Goal: Use online tool/utility: Utilize a website feature to perform a specific function

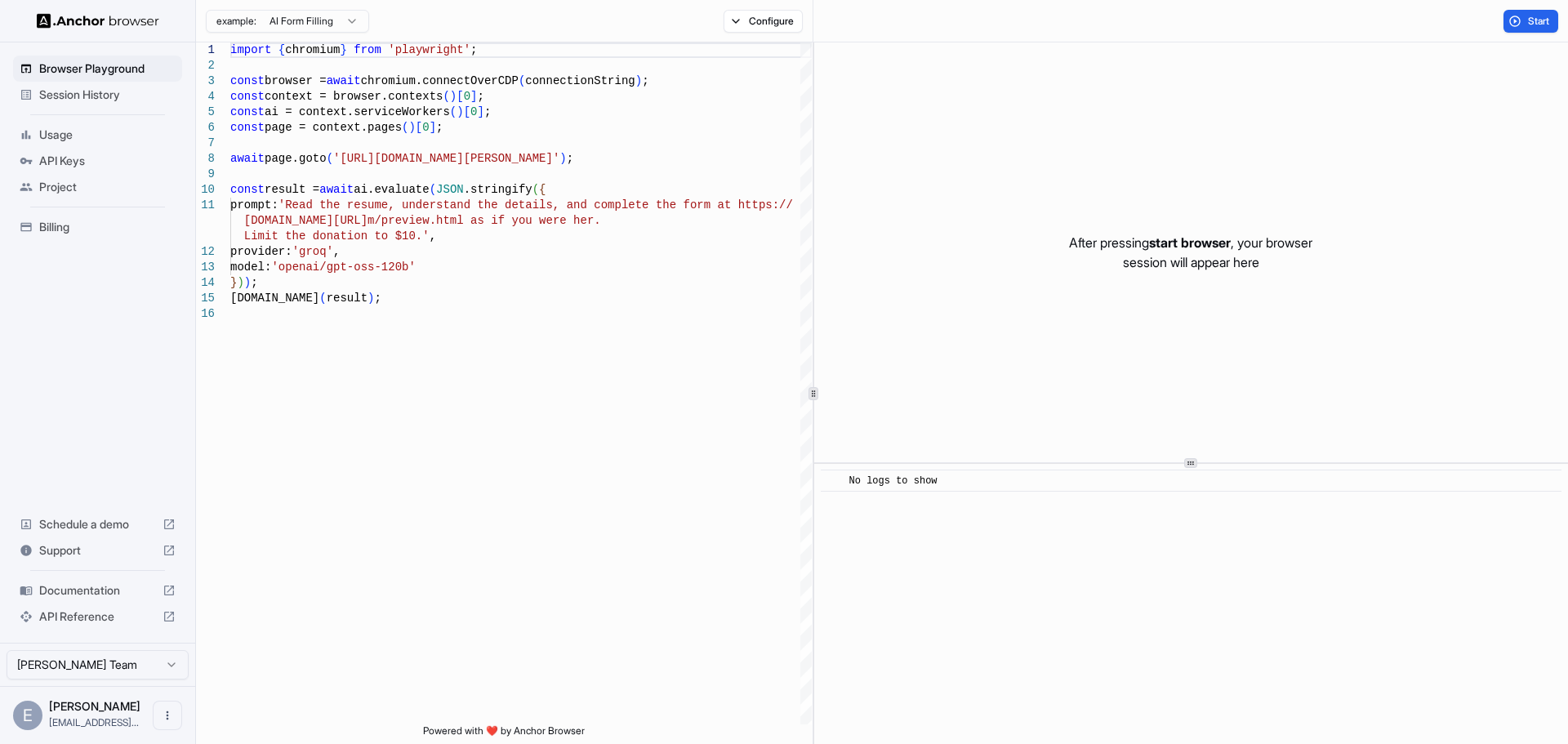
click at [358, 21] on html "Browser Playground Session History Usage API Keys Project Billing Schedule a de…" at bounding box center [784, 372] width 1568 height 744
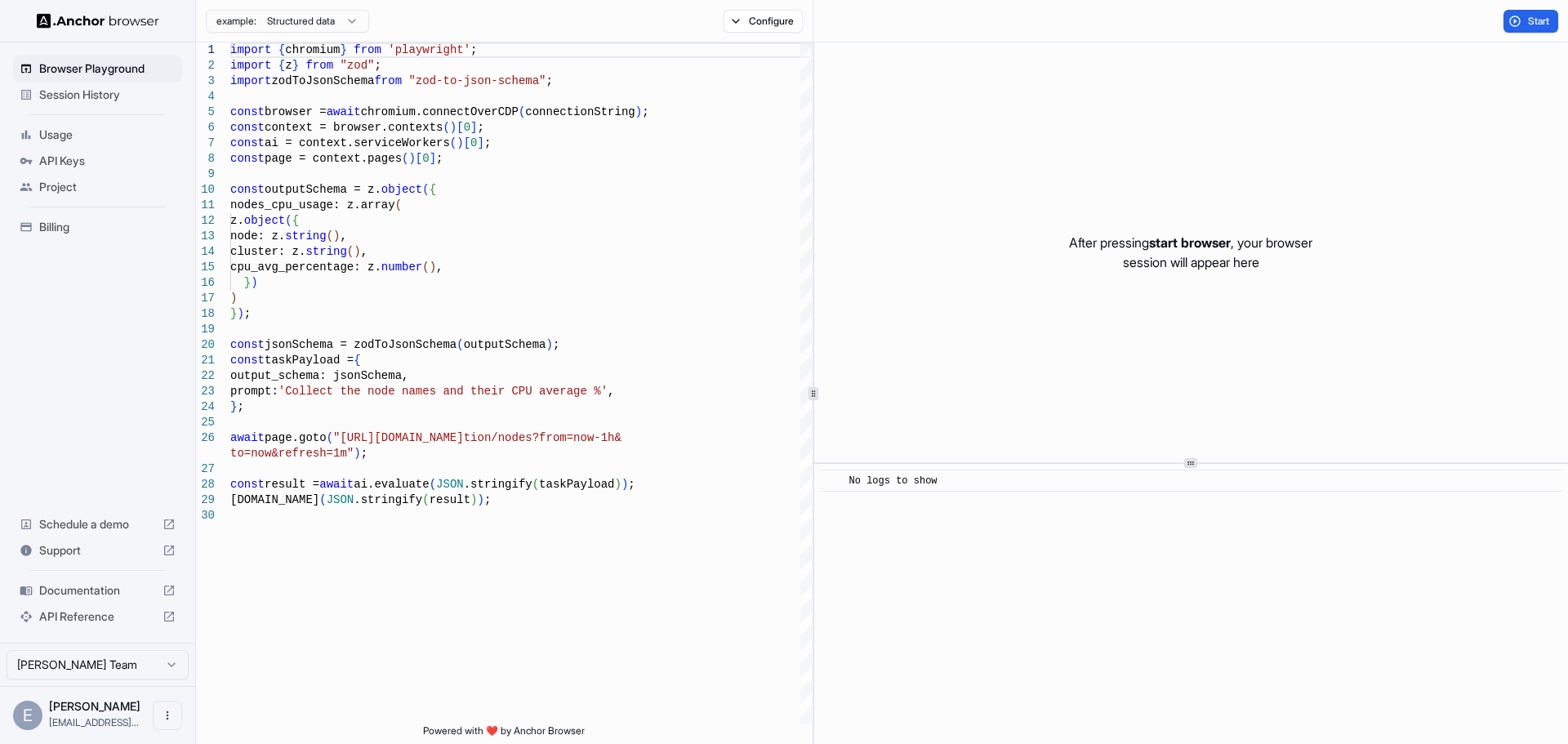
click at [345, 18] on html "Browser Playground Session History Usage API Keys Project Billing Schedule a de…" at bounding box center [784, 372] width 1568 height 744
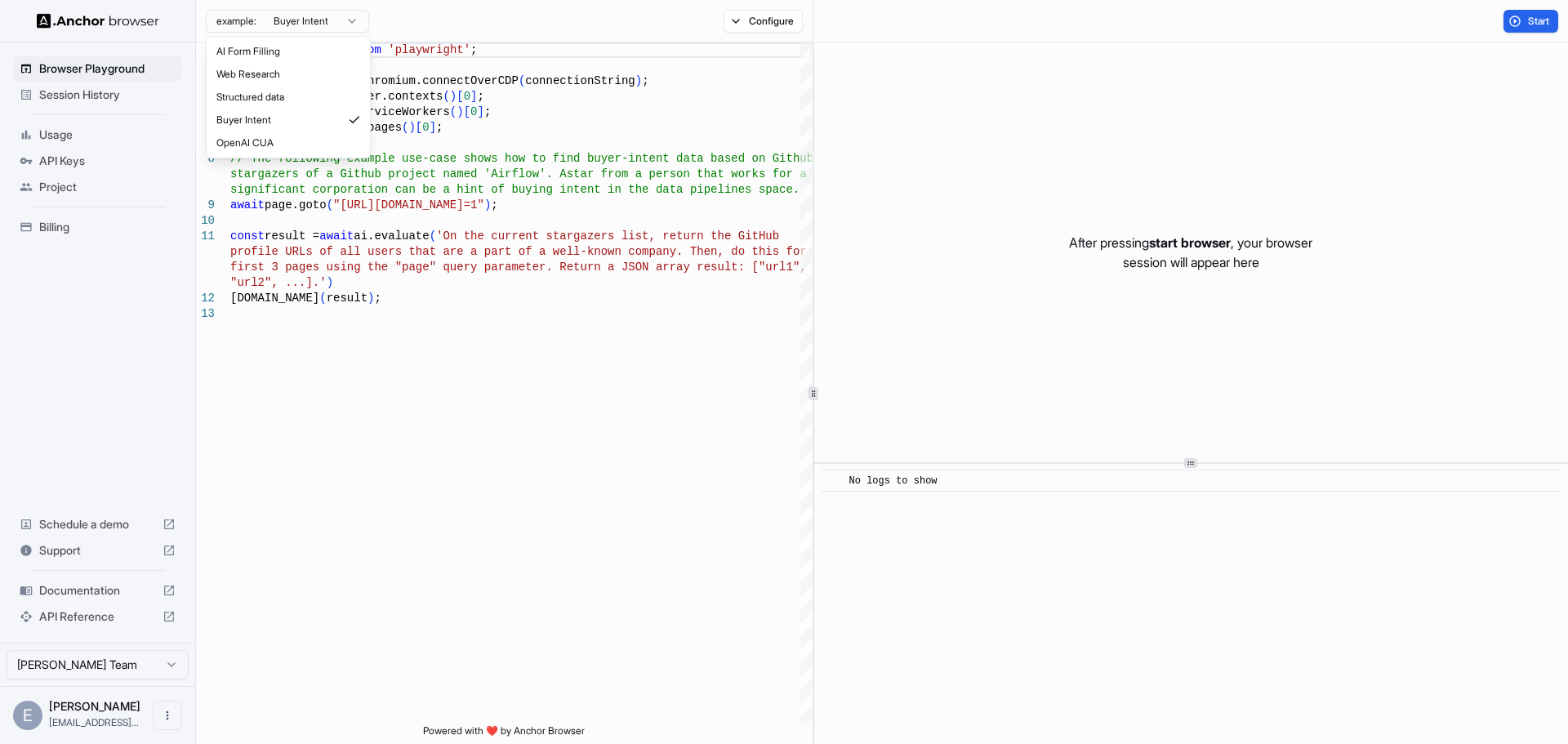
click at [331, 18] on html "Browser Playground Session History Usage API Keys Project Billing Schedule a de…" at bounding box center [784, 372] width 1568 height 744
type textarea "**********"
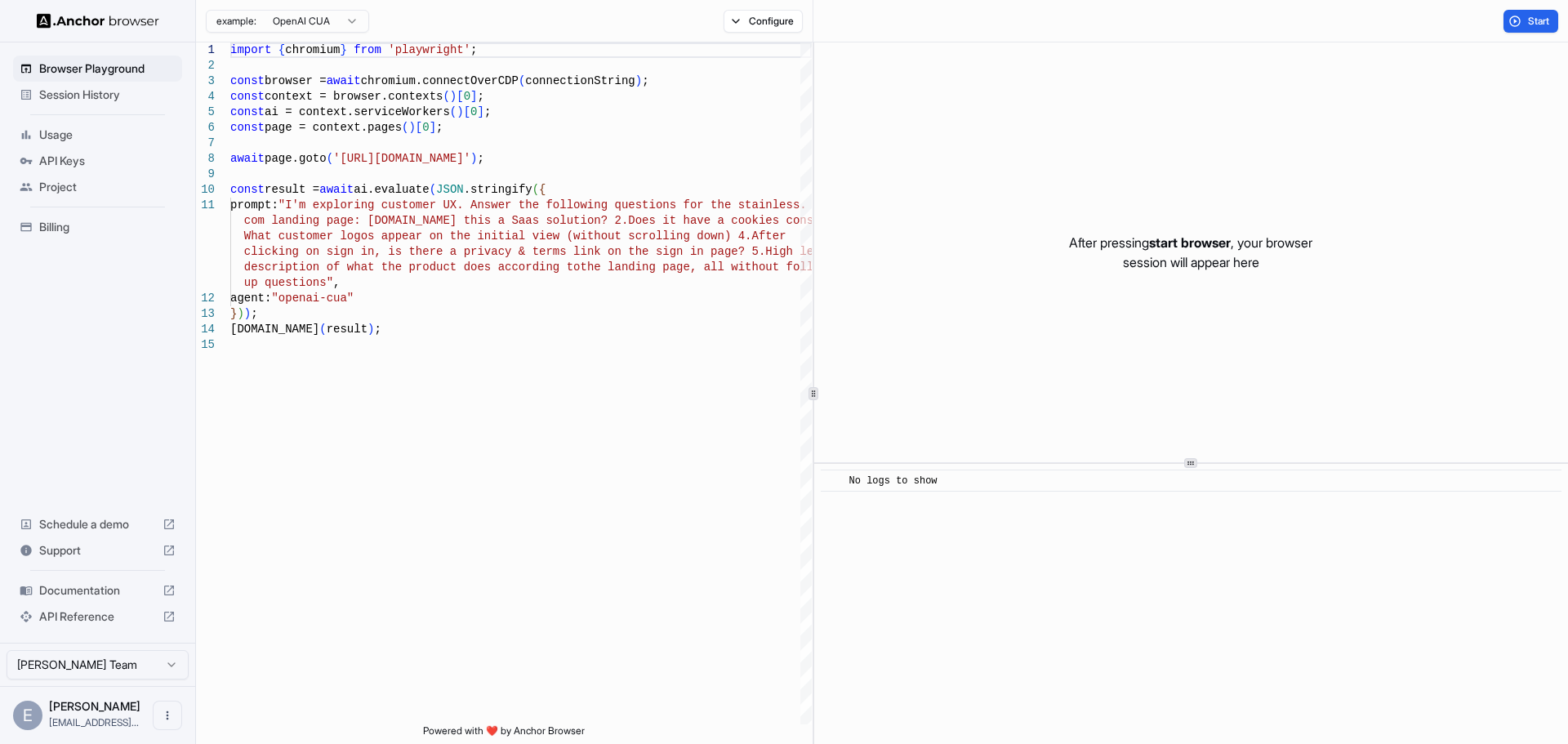
click at [61, 190] on span "Project" at bounding box center [107, 187] width 137 height 16
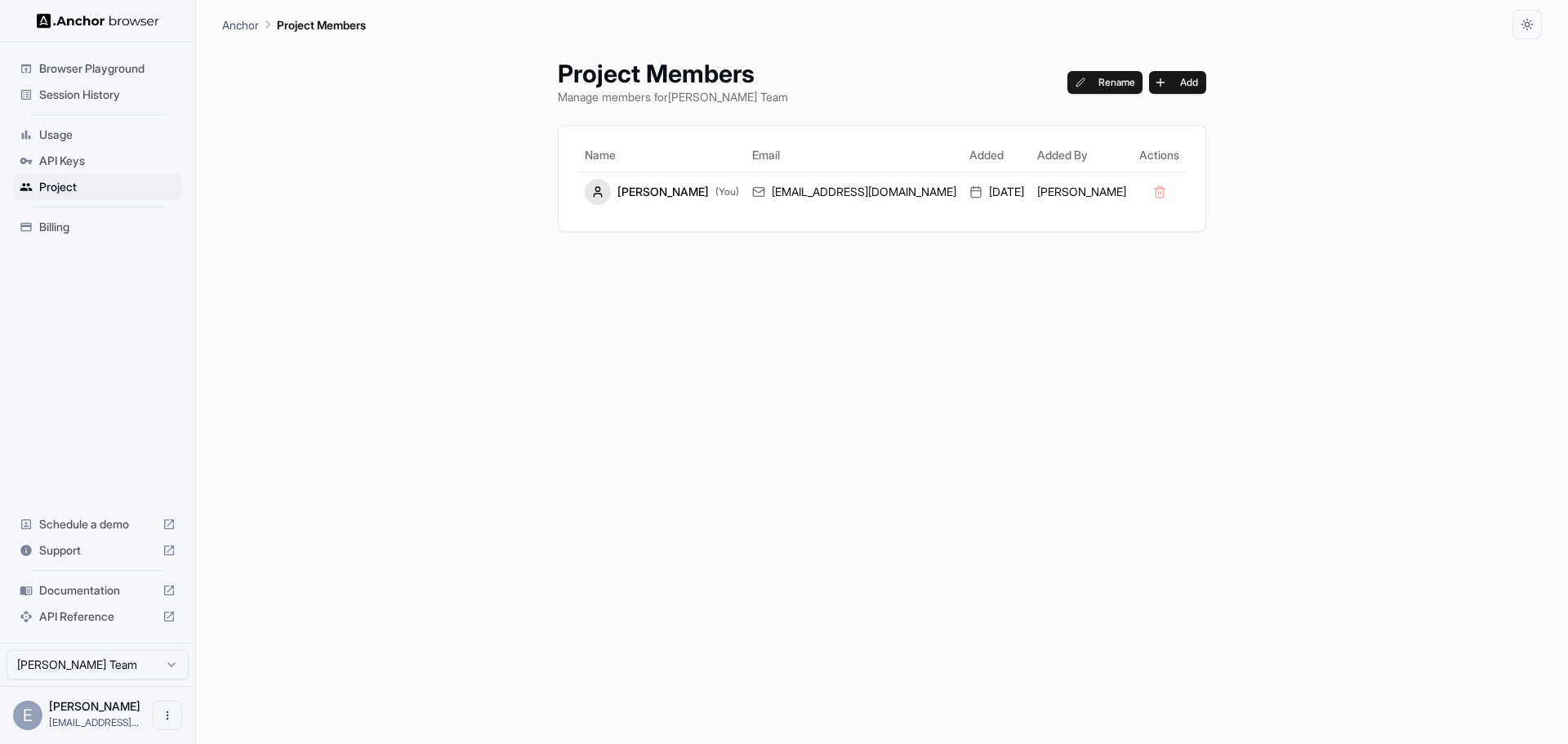
click at [47, 137] on span "Usage" at bounding box center [107, 134] width 137 height 16
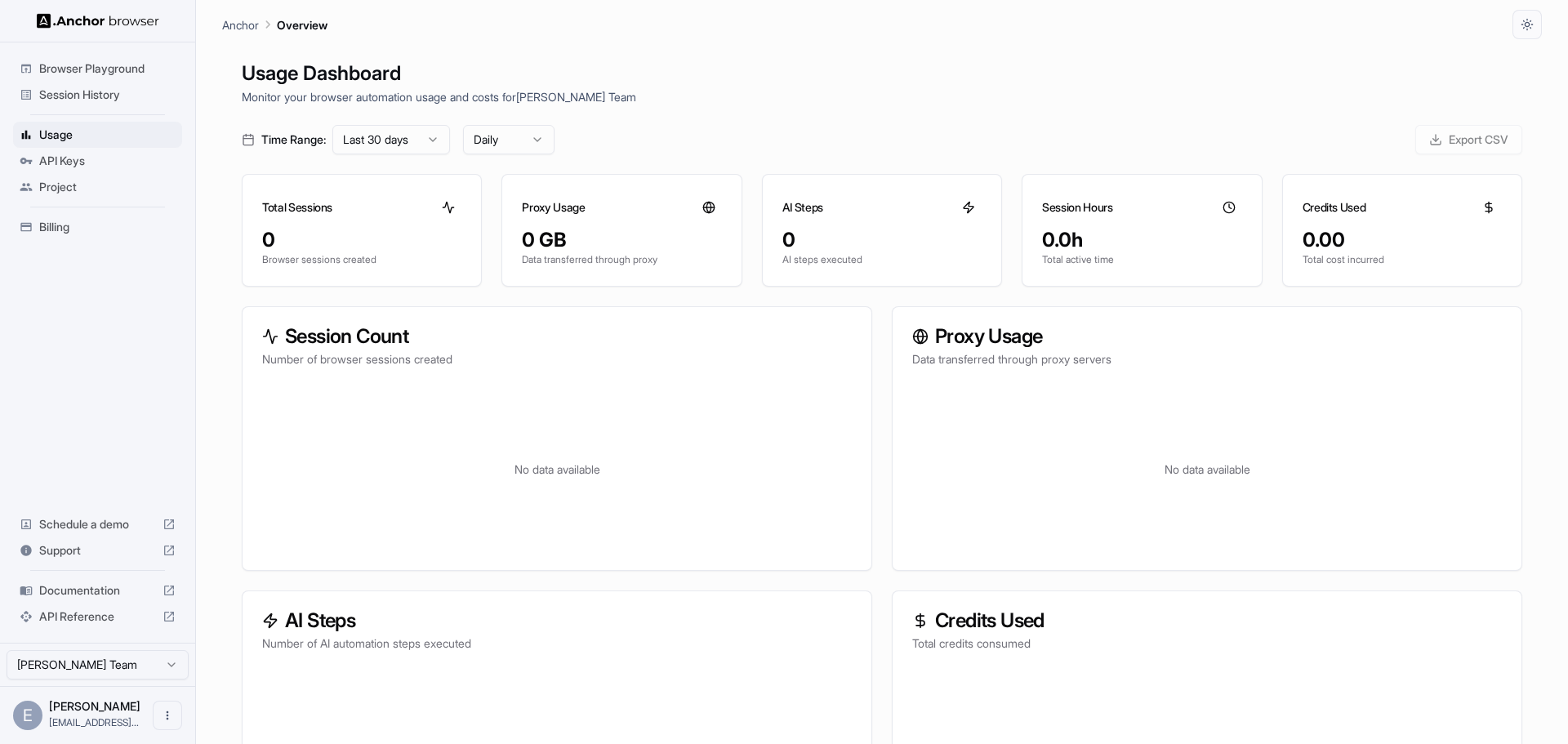
click at [54, 590] on span "Documentation" at bounding box center [97, 590] width 116 height 16
click at [56, 60] on span "Browser Playground" at bounding box center [107, 68] width 137 height 16
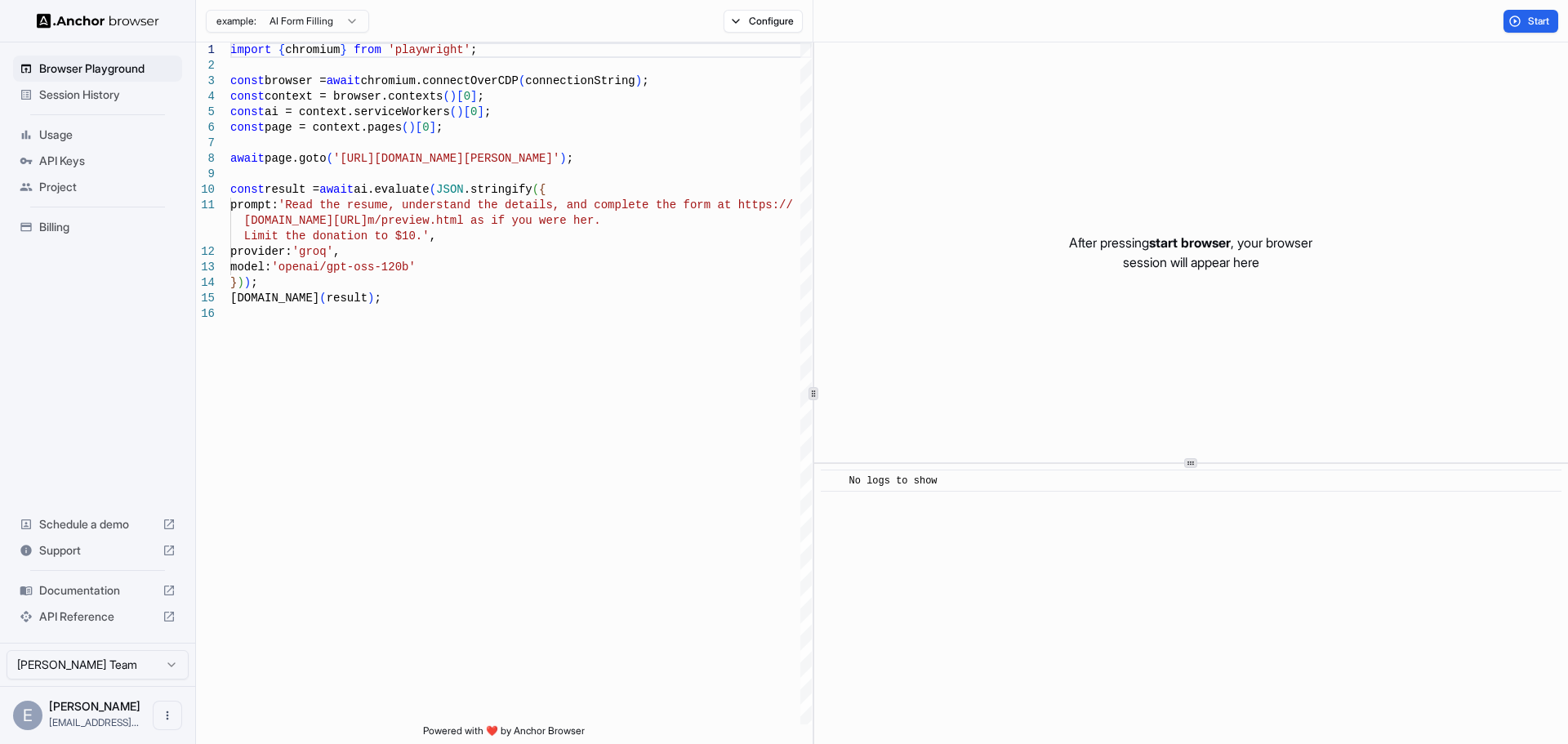
click at [83, 100] on span "Session History" at bounding box center [107, 94] width 137 height 16
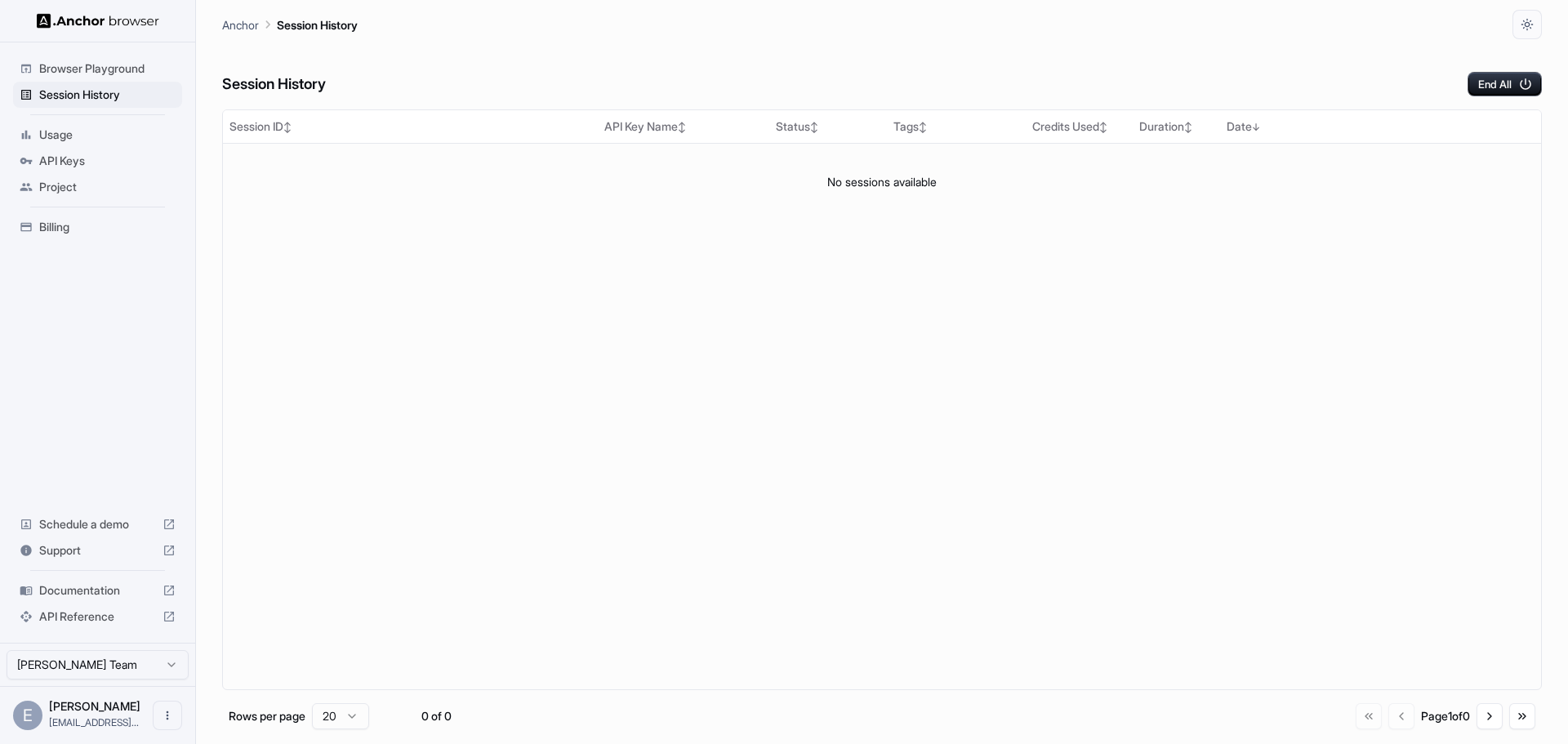
click at [90, 58] on div "Browser Playground" at bounding box center [98, 68] width 169 height 26
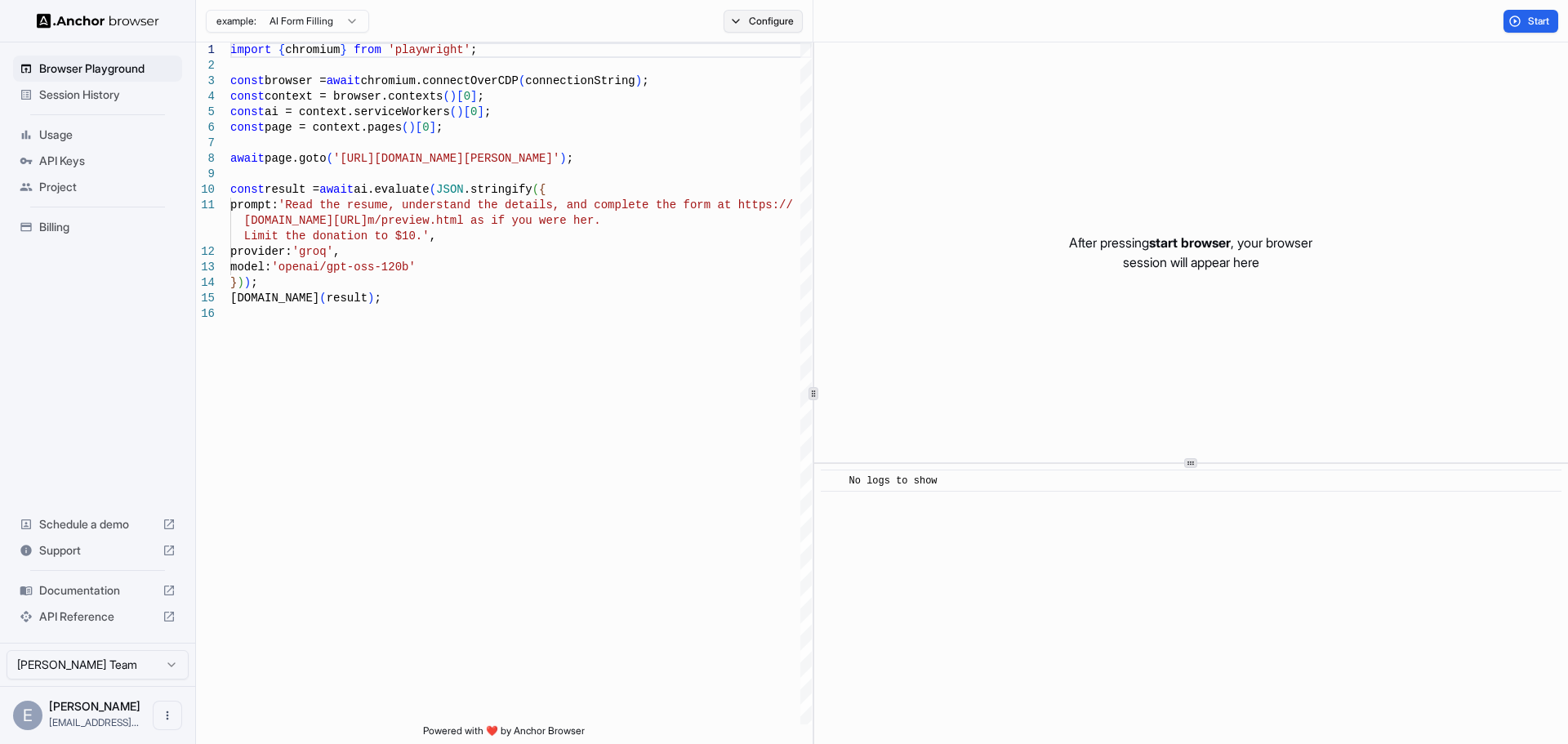
click at [752, 16] on button "Configure" at bounding box center [763, 21] width 80 height 23
click at [967, 158] on button "Select Profile..." at bounding box center [940, 164] width 163 height 23
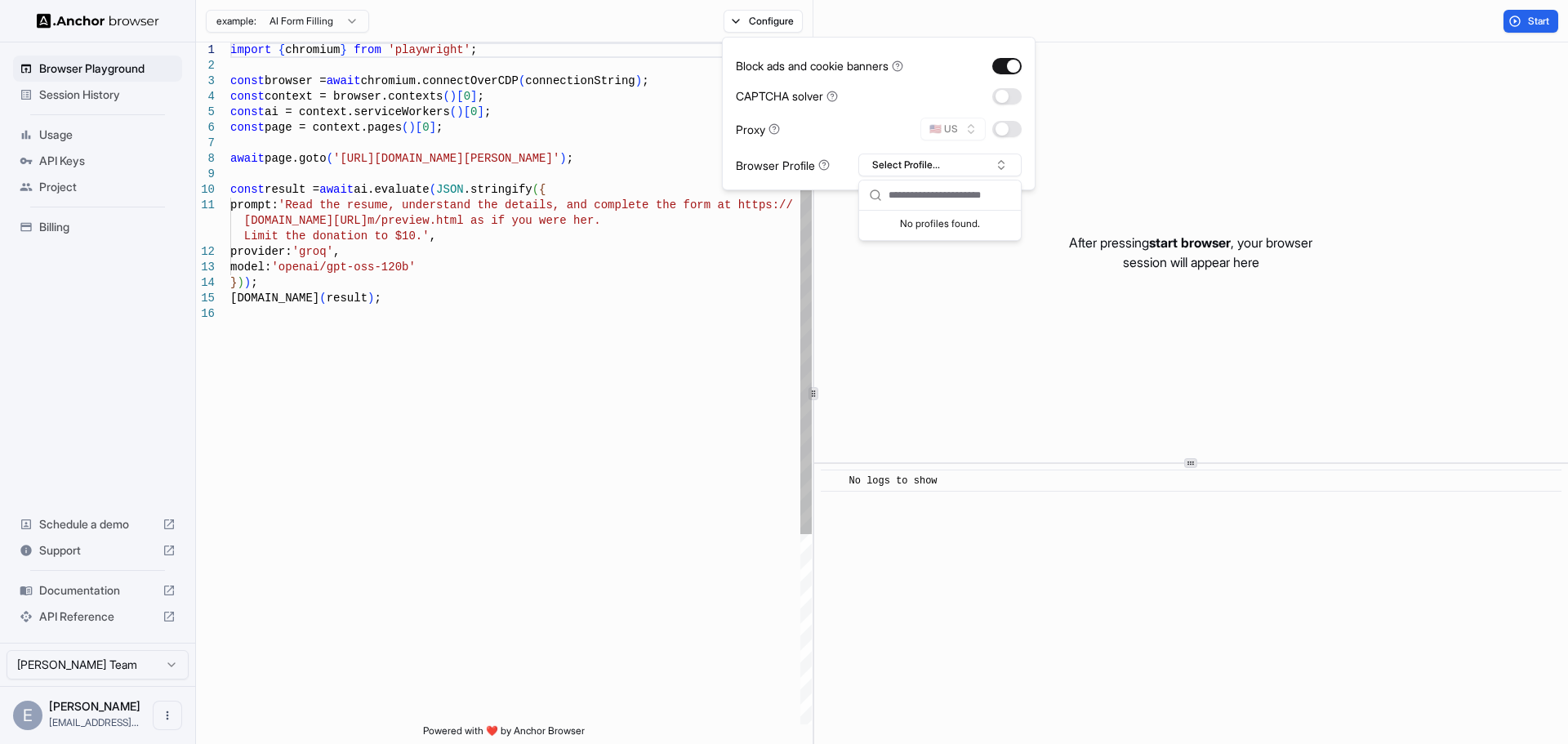
click at [627, 330] on div "import { chromium } from 'playwright' ; const browser = await chromium.connectO…" at bounding box center [521, 515] width 581 height 946
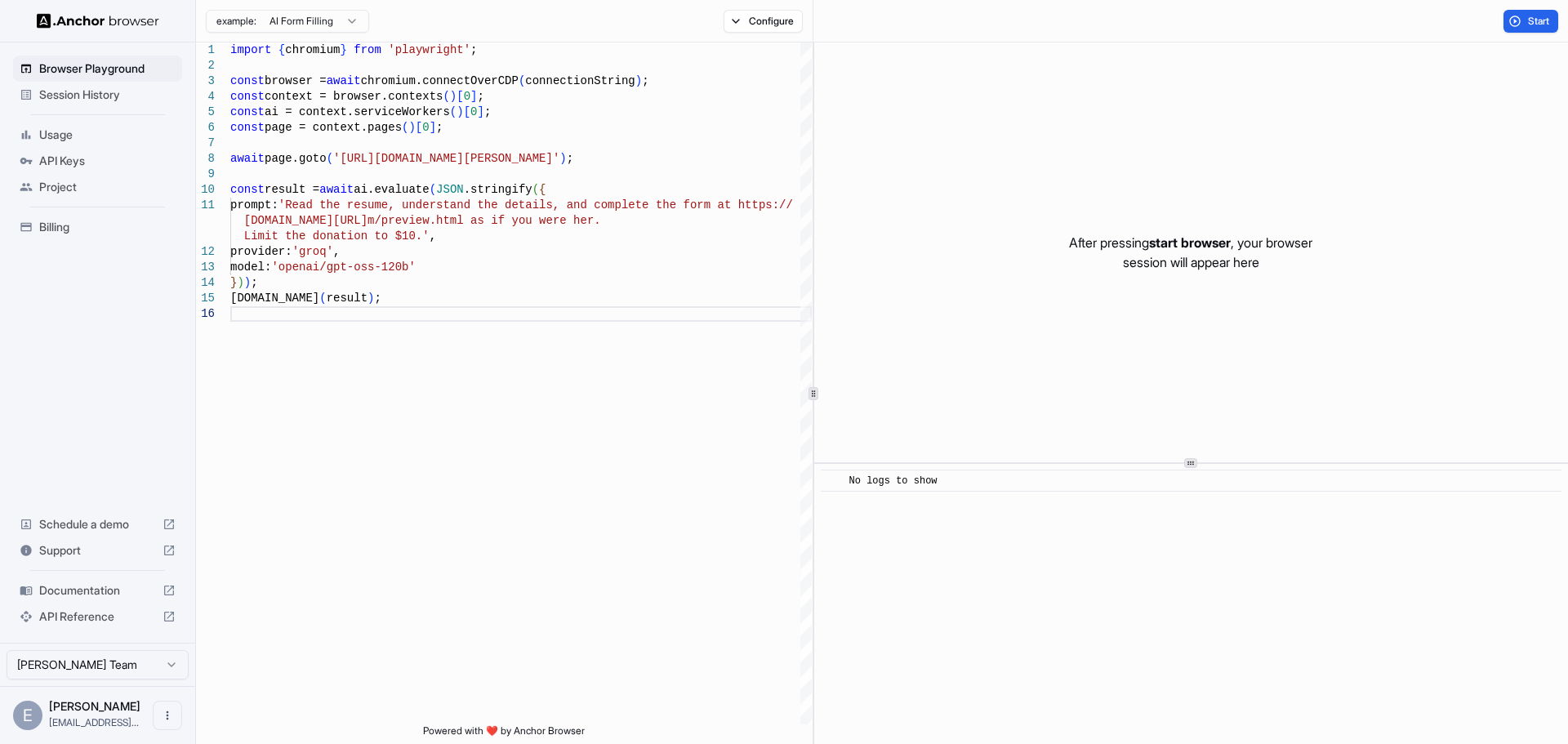
click at [190, 383] on div "Browser Playground Session History Usage API Keys Project Billing Schedule a de…" at bounding box center [97, 343] width 195 height 601
click at [386, 155] on div "import { chromium } from 'playwright' ; const browser = await chromium.connectO…" at bounding box center [521, 515] width 581 height 946
drag, startPoint x: 585, startPoint y: 158, endPoint x: 335, endPoint y: 158, distance: 250.0
click at [335, 158] on div "import { chromium } from 'playwright' ; const browser = await chromium.connectO…" at bounding box center [521, 515] width 581 height 946
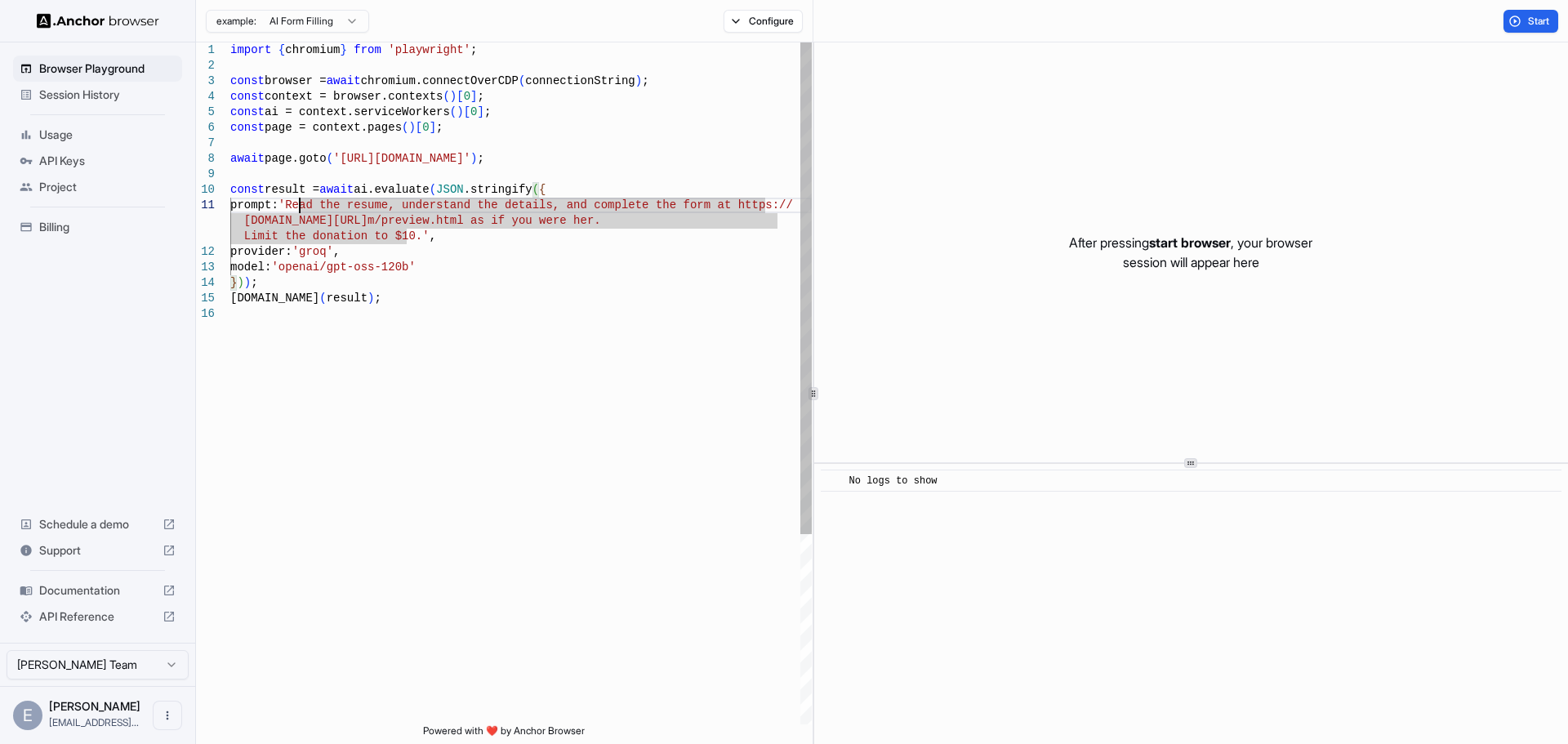
click at [298, 203] on div "import { chromium } from 'playwright' ; const browser = await chromium.connectO…" at bounding box center [521, 515] width 581 height 946
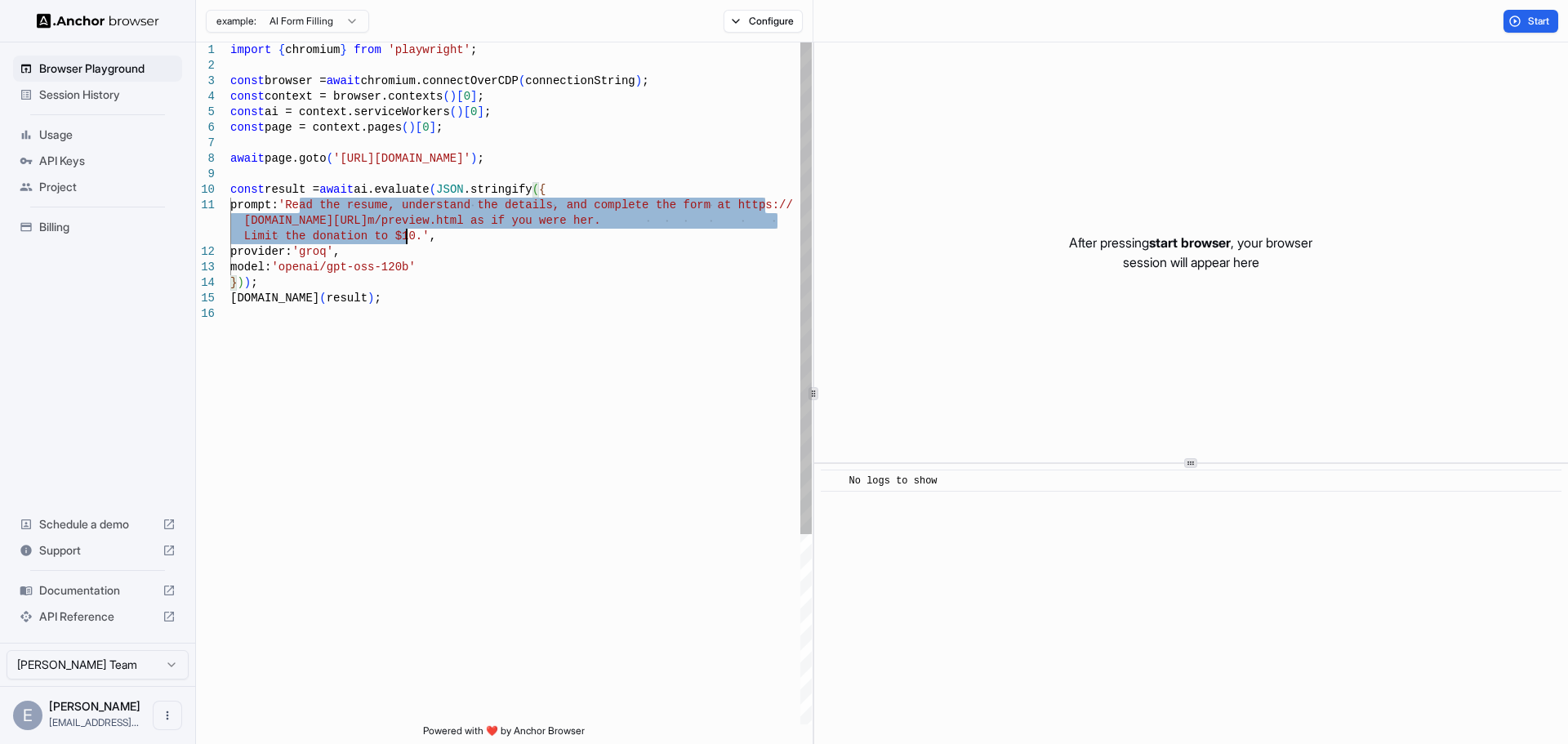
click at [404, 232] on div "import { chromium } from 'playwright' ; const browser = await chromium.connectO…" at bounding box center [521, 515] width 581 height 946
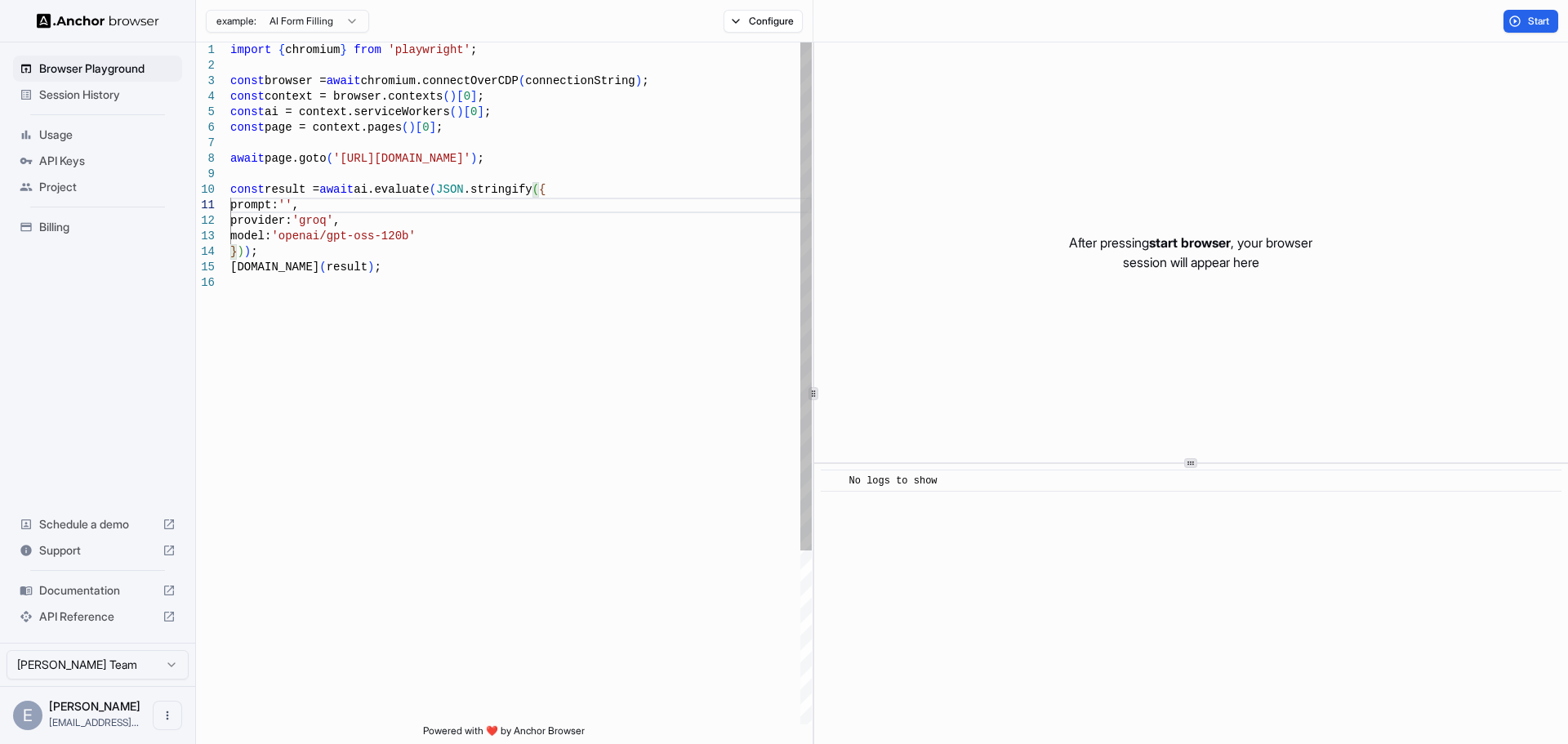
scroll to position [1, 0]
click at [303, 210] on div "import { chromium } from 'playwright' ; const browser = await chromium.connectO…" at bounding box center [521, 500] width 581 height 915
click at [301, 210] on div "import { chromium } from 'playwright' ; const browser = await chromium.connectO…" at bounding box center [521, 500] width 581 height 915
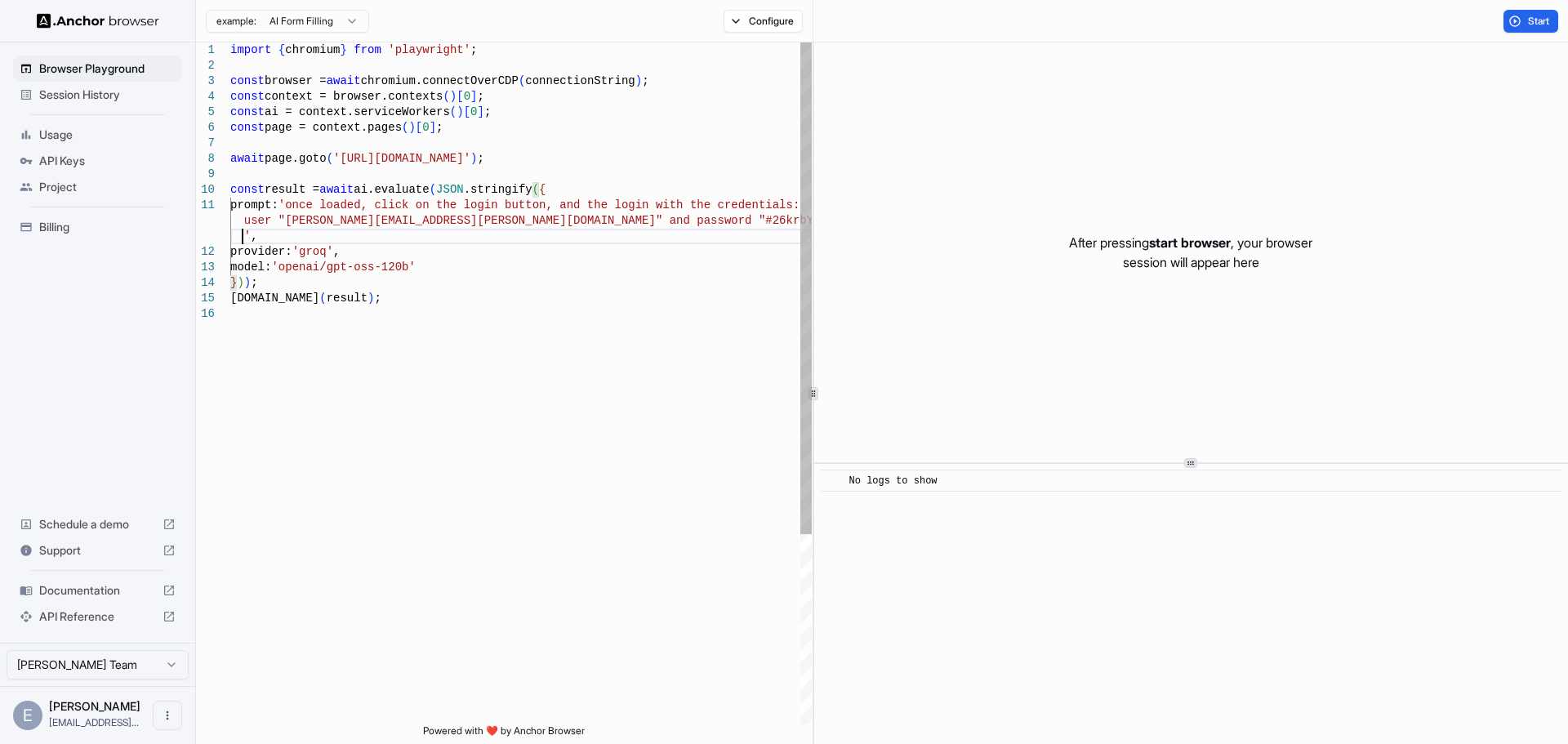
scroll to position [32, 0]
click at [646, 431] on div "import { chromium } from 'playwright' ; const browser = await chromium.connectO…" at bounding box center [521, 515] width 581 height 946
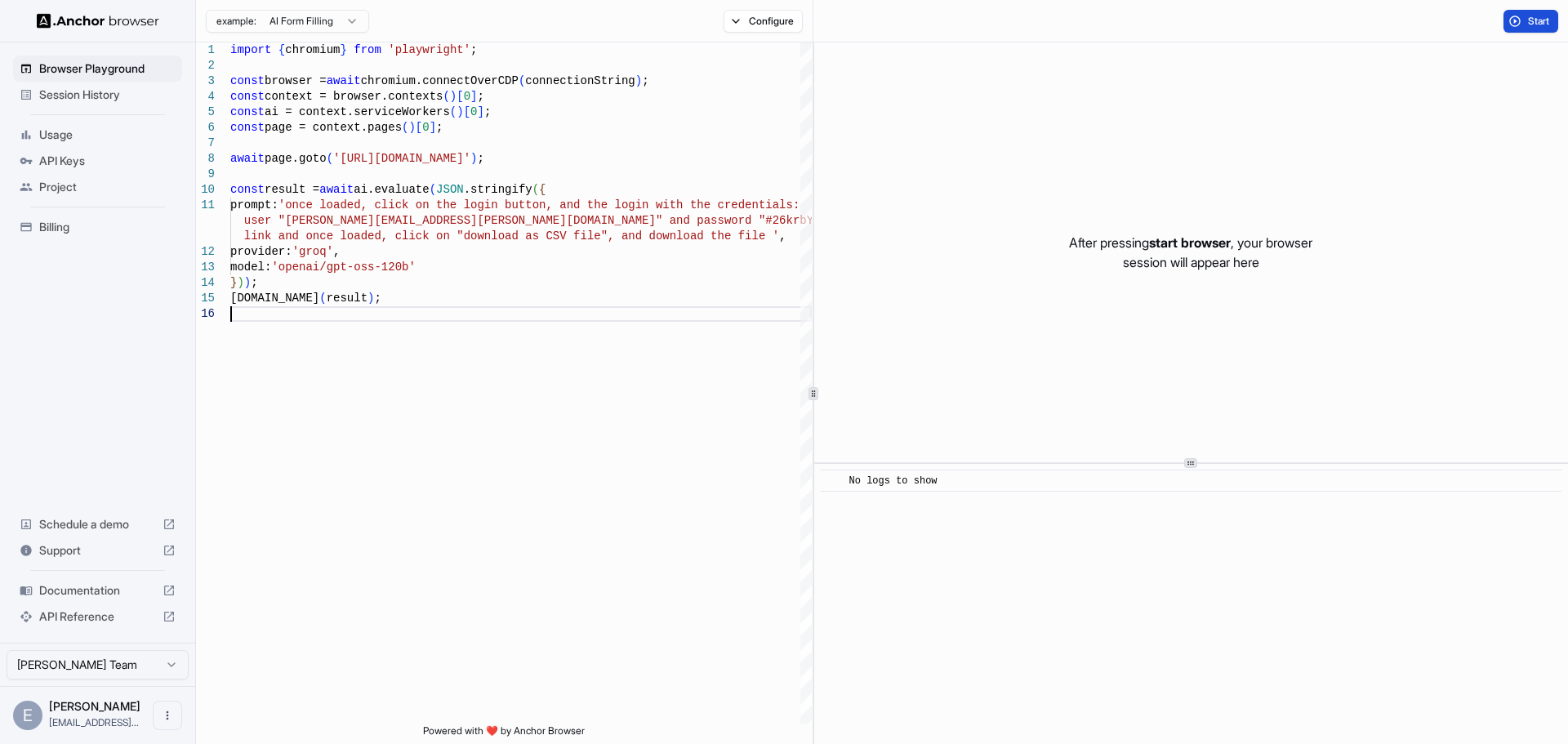
click at [1528, 16] on span "Start" at bounding box center [1539, 22] width 23 height 13
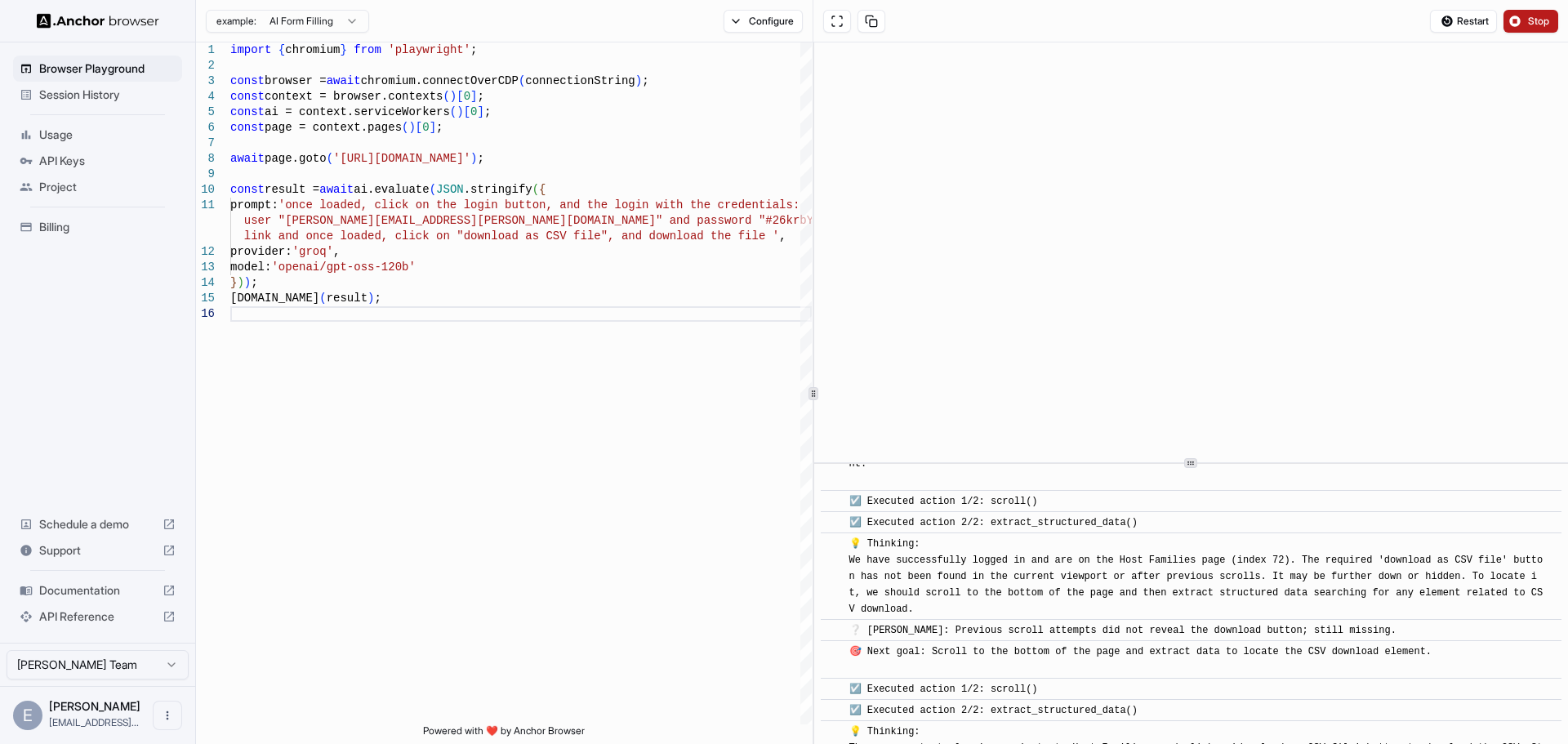
scroll to position [1728, 0]
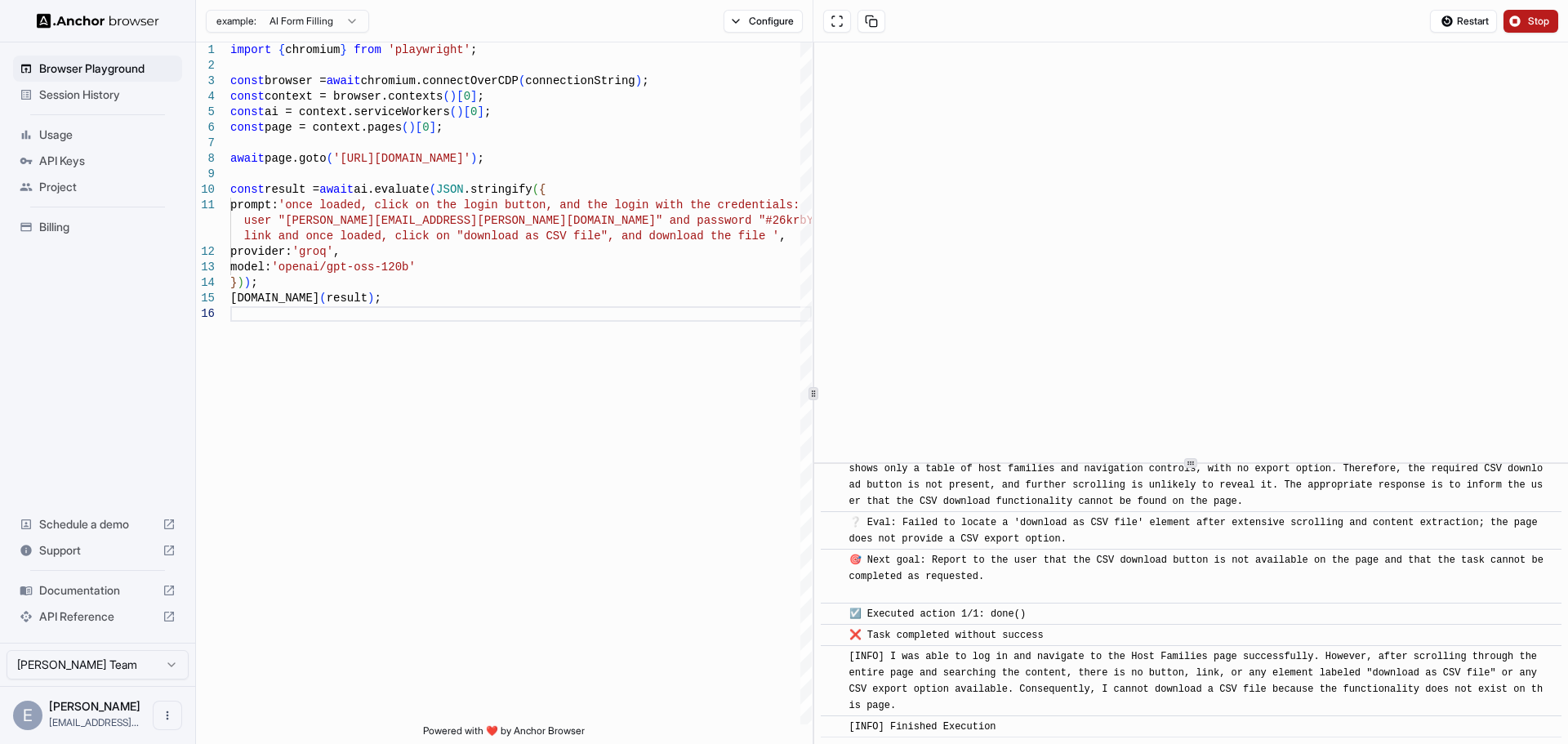
click at [1545, 21] on span "Stop" at bounding box center [1539, 22] width 23 height 13
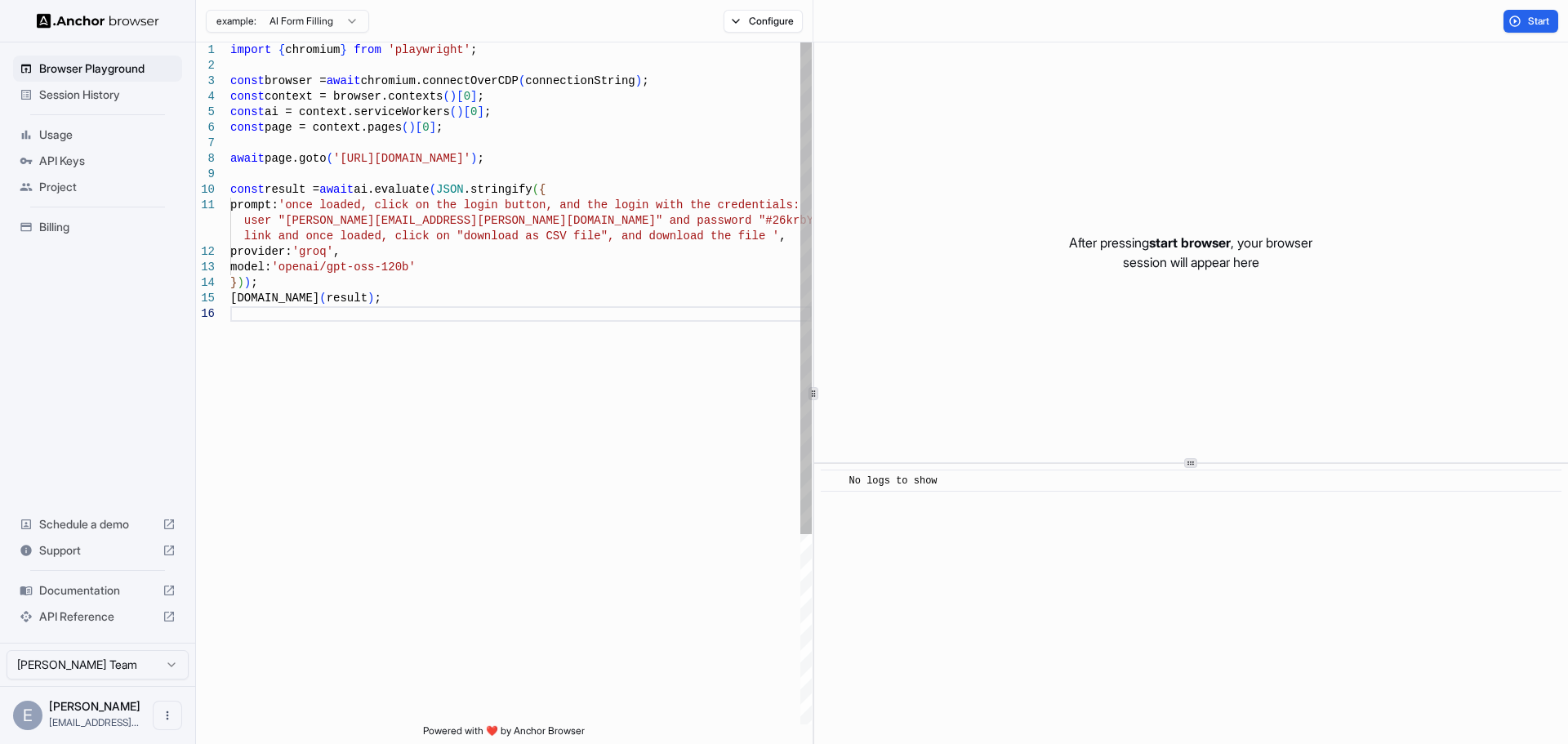
scroll to position [32, 0]
click at [436, 240] on div "import { chromium } from 'playwright' ; const browser = await chromium.connectO…" at bounding box center [521, 515] width 581 height 946
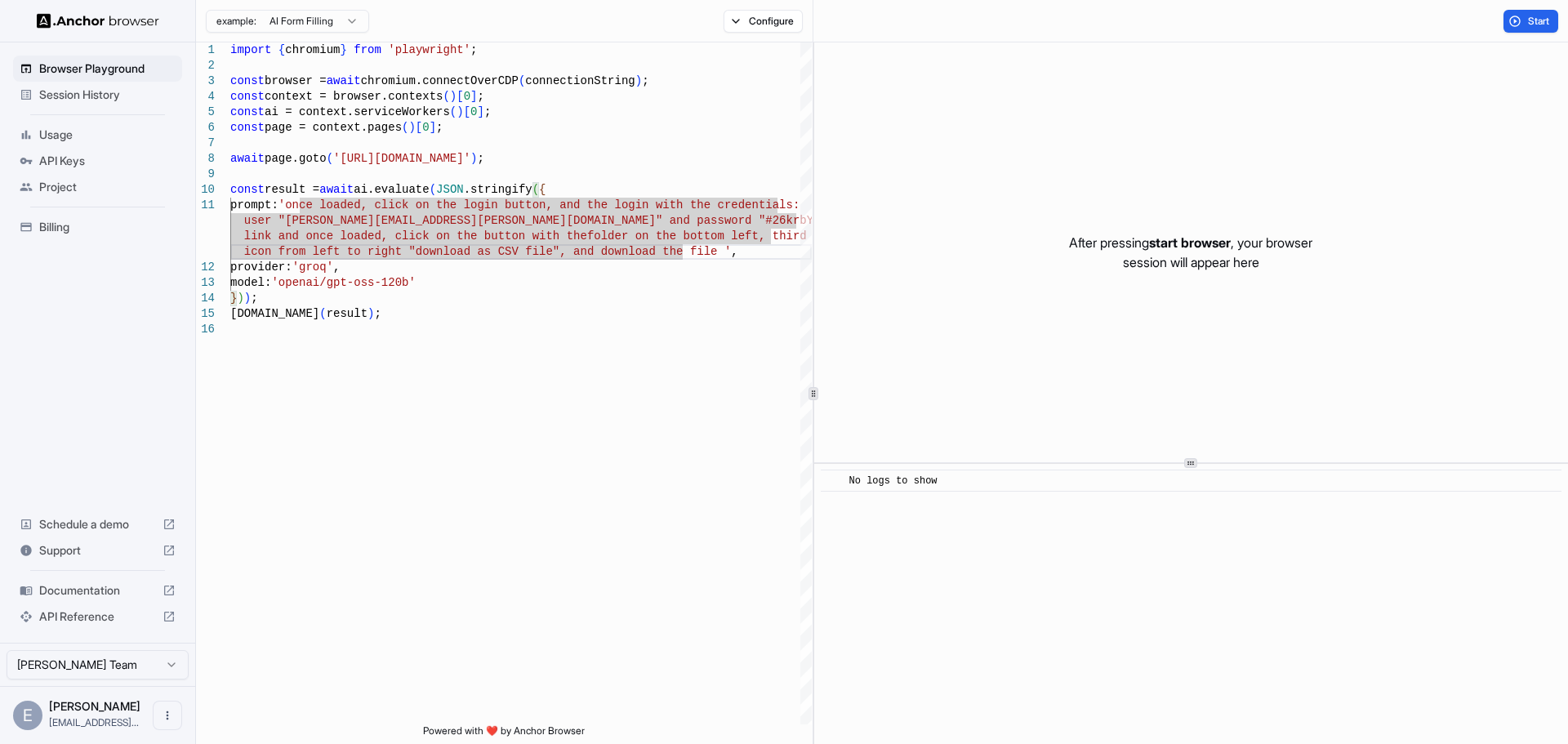
click at [1432, 240] on div "After pressing start browser , your browser session will appear here" at bounding box center [1191, 252] width 754 height 420
click at [1528, 18] on span "Start" at bounding box center [1539, 22] width 23 height 13
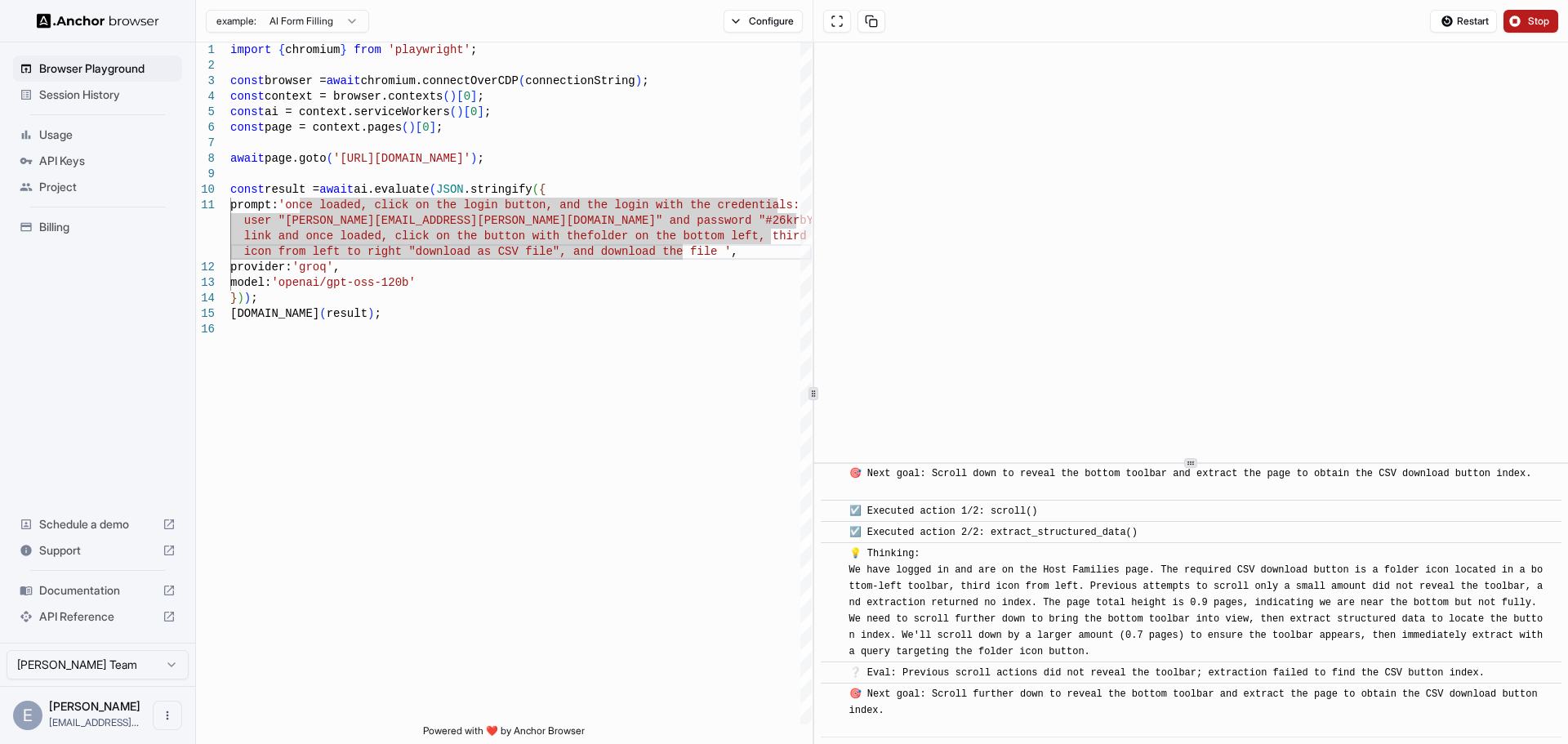
scroll to position [1589, 0]
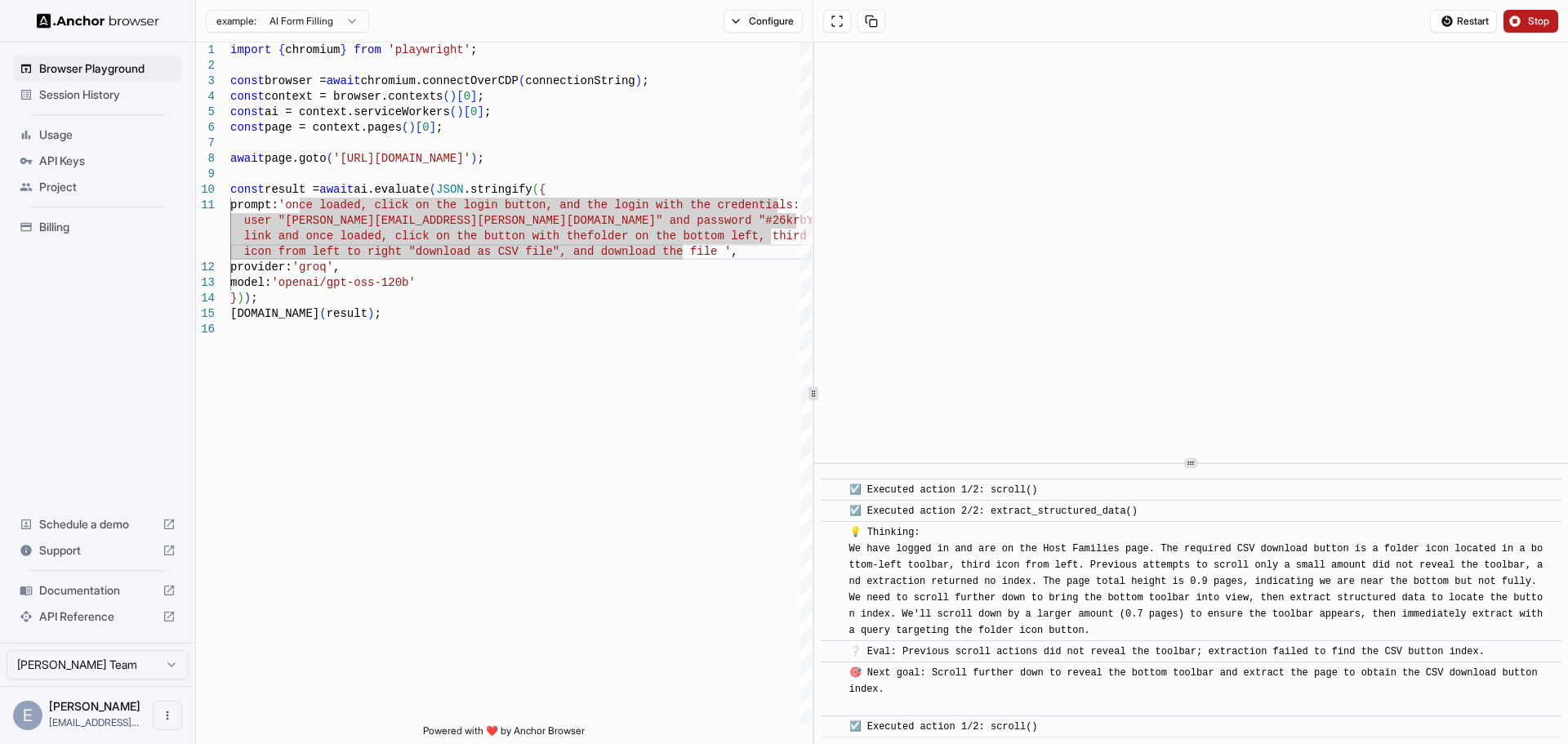
click at [1540, 18] on span "Stop" at bounding box center [1539, 22] width 23 height 13
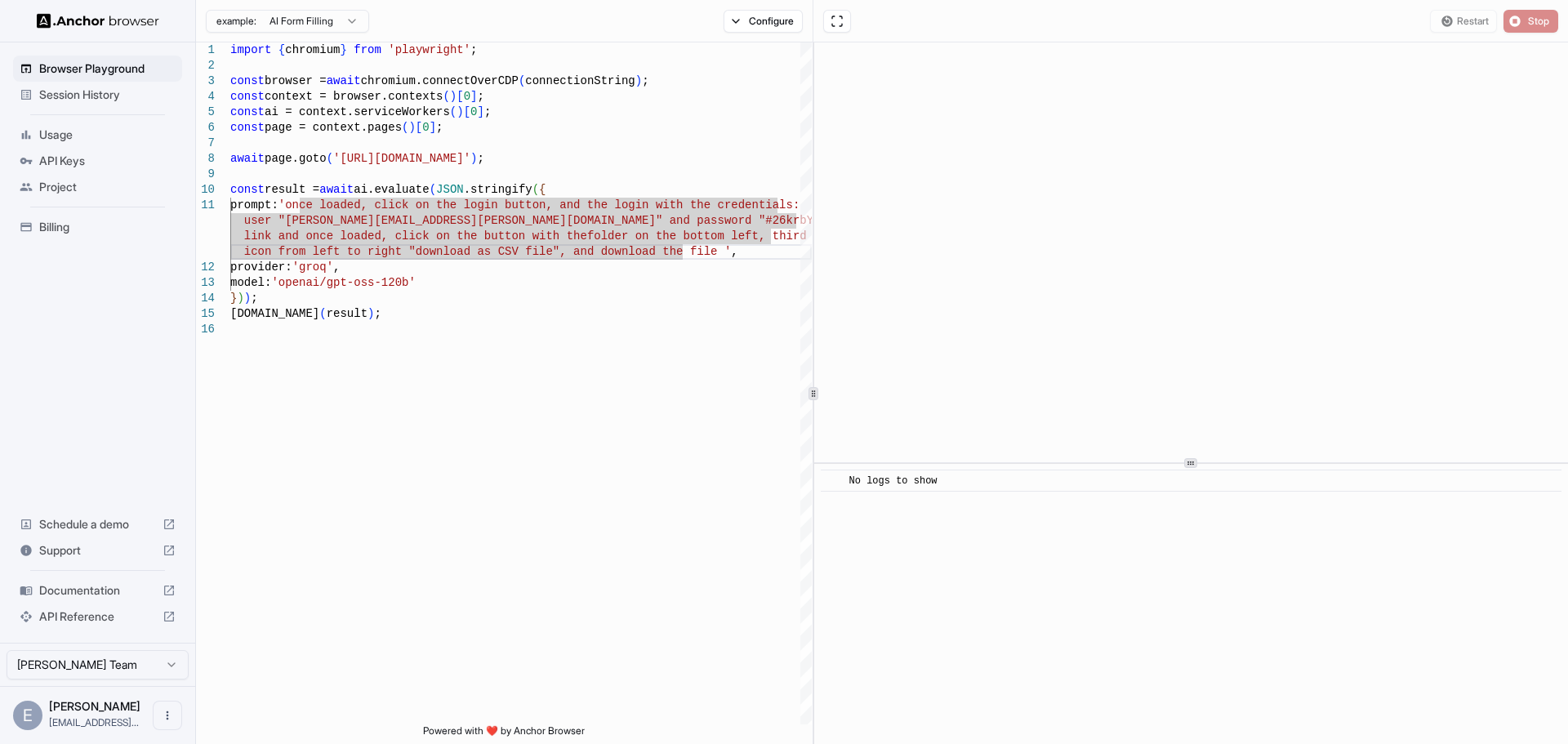
scroll to position [0, 0]
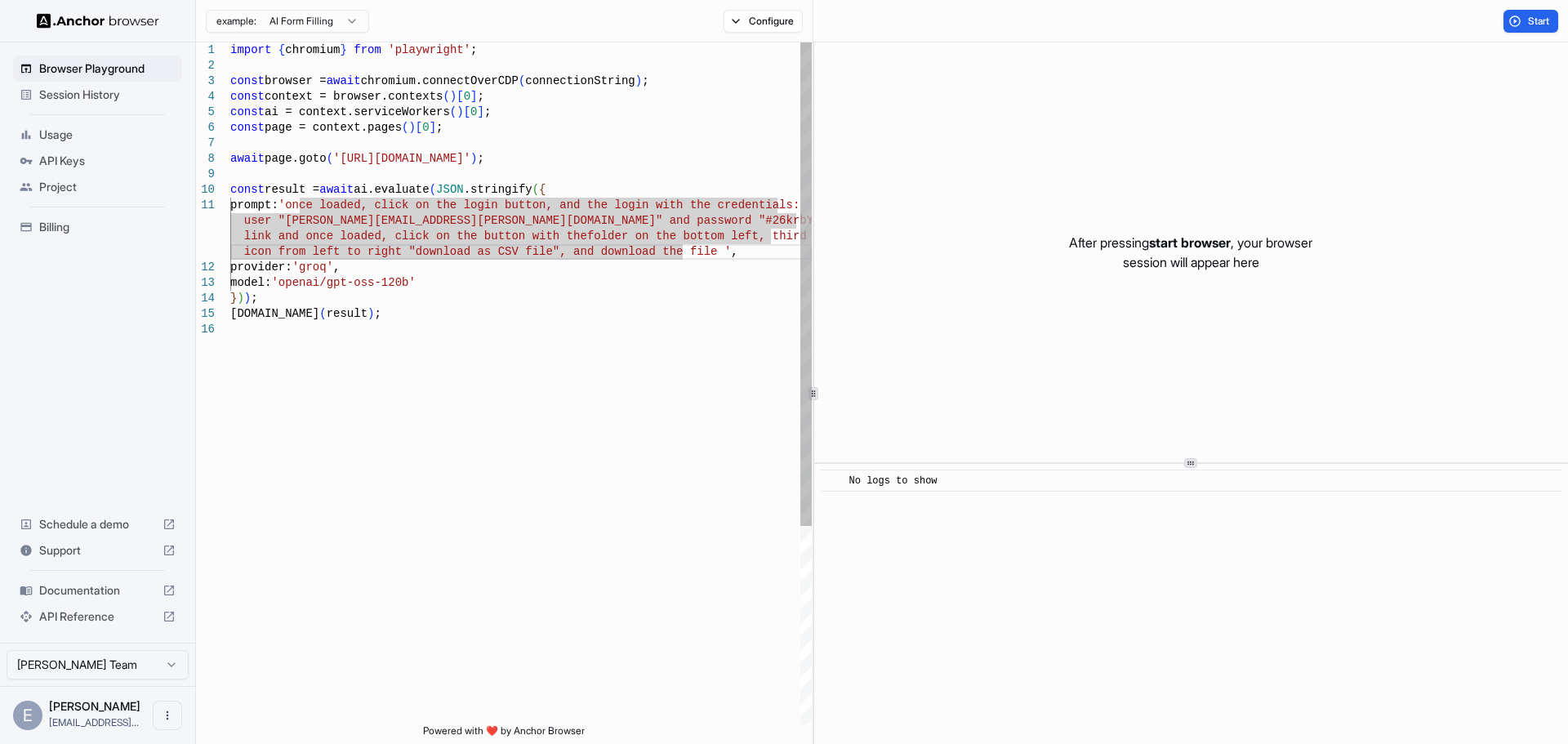
click at [384, 220] on div "import { chromium } from 'playwright' ; const browser = await chromium.connectO…" at bounding box center [521, 524] width 581 height 962
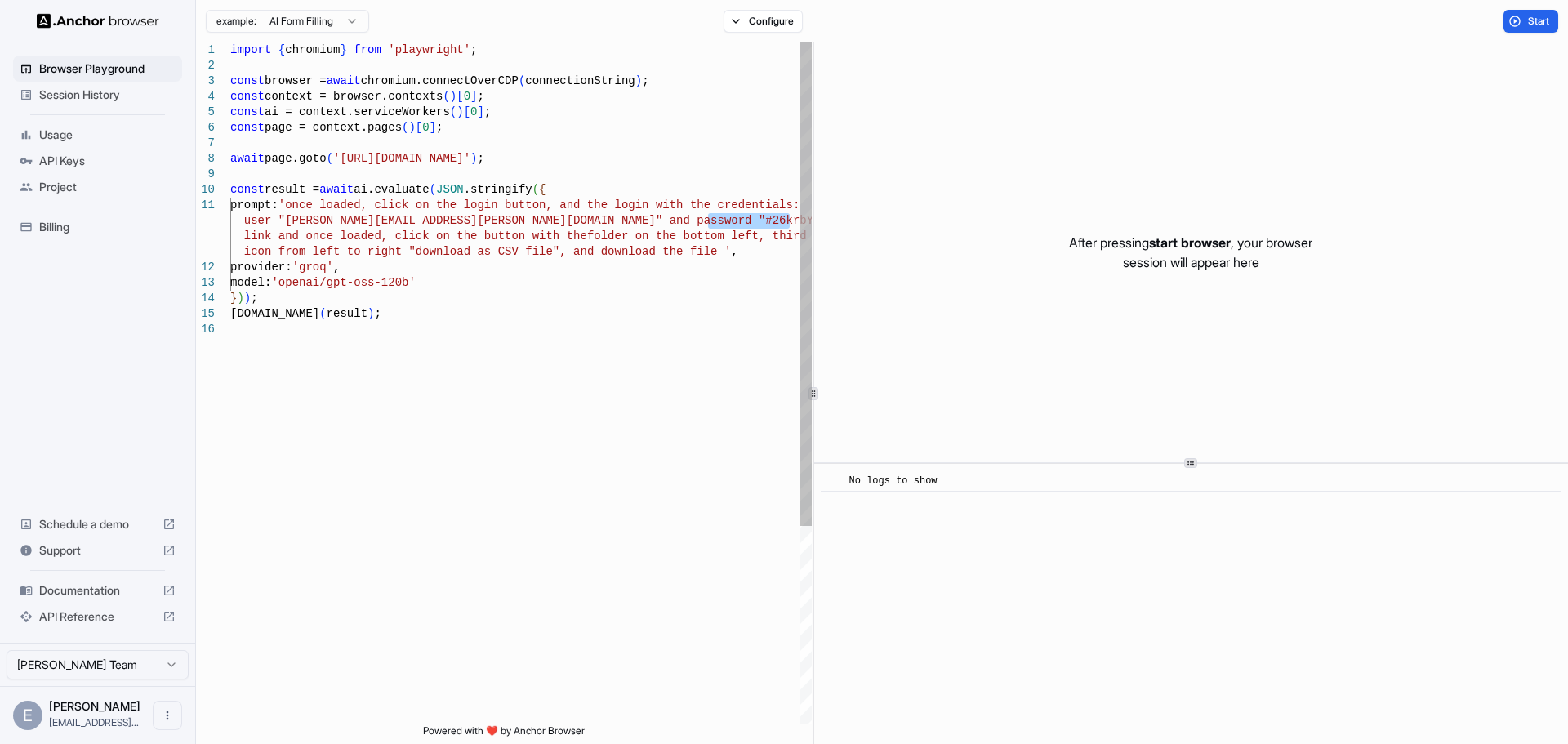
drag, startPoint x: 709, startPoint y: 225, endPoint x: 791, endPoint y: 227, distance: 82.0
click at [791, 227] on div "import { chromium } from 'playwright' ; const browser = await chromium.connectO…" at bounding box center [521, 524] width 581 height 962
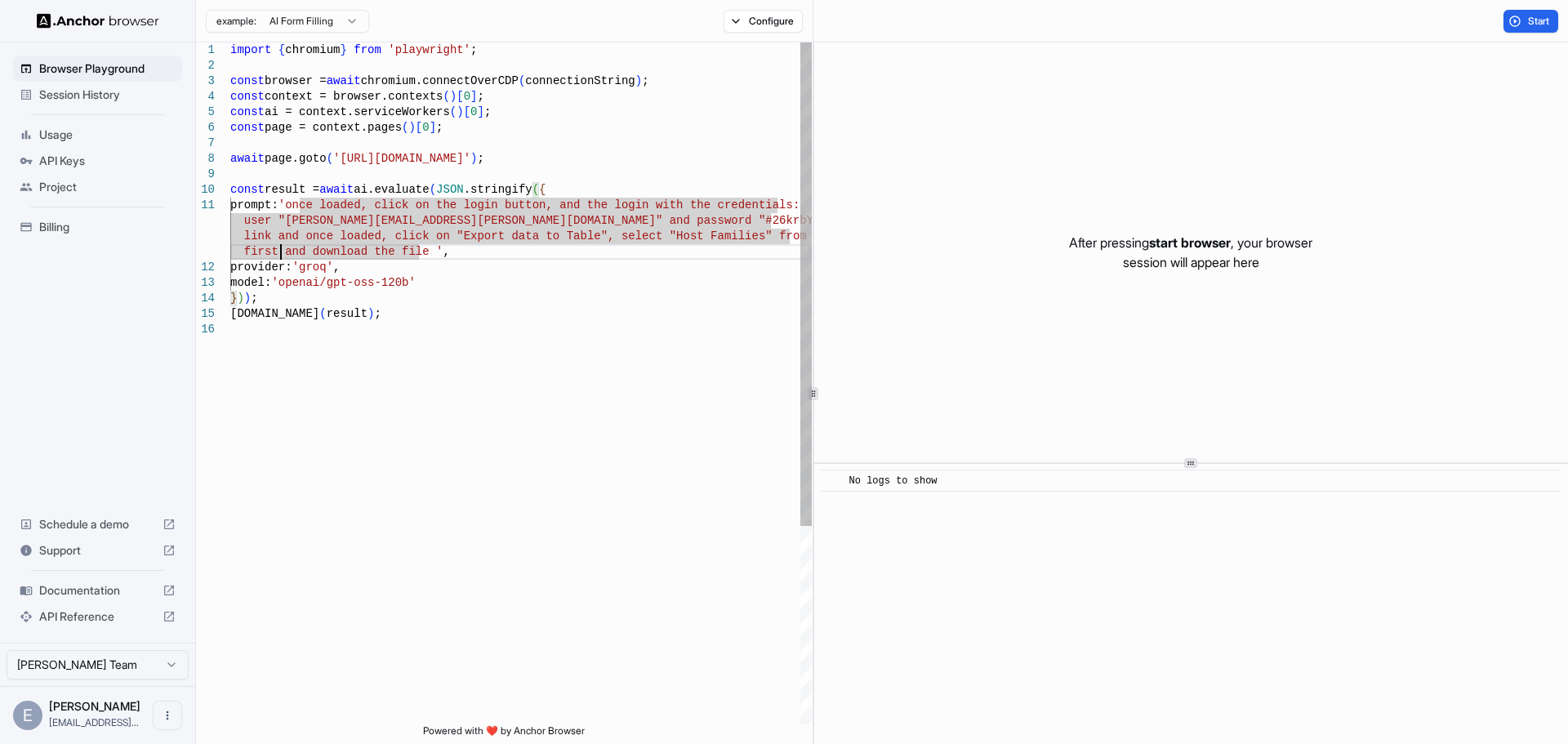
scroll to position [48, 0]
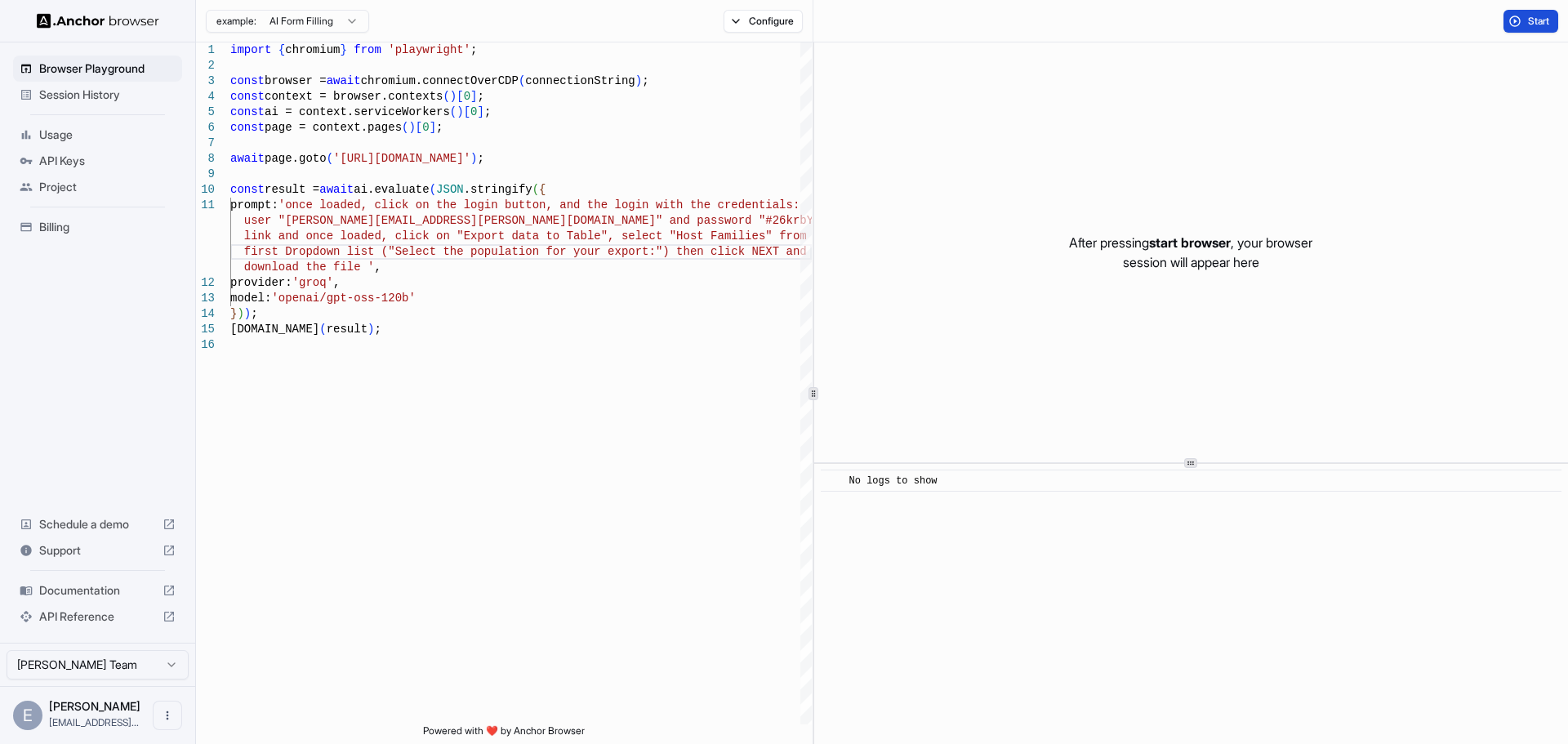
click at [1540, 18] on span "Start" at bounding box center [1539, 22] width 23 height 13
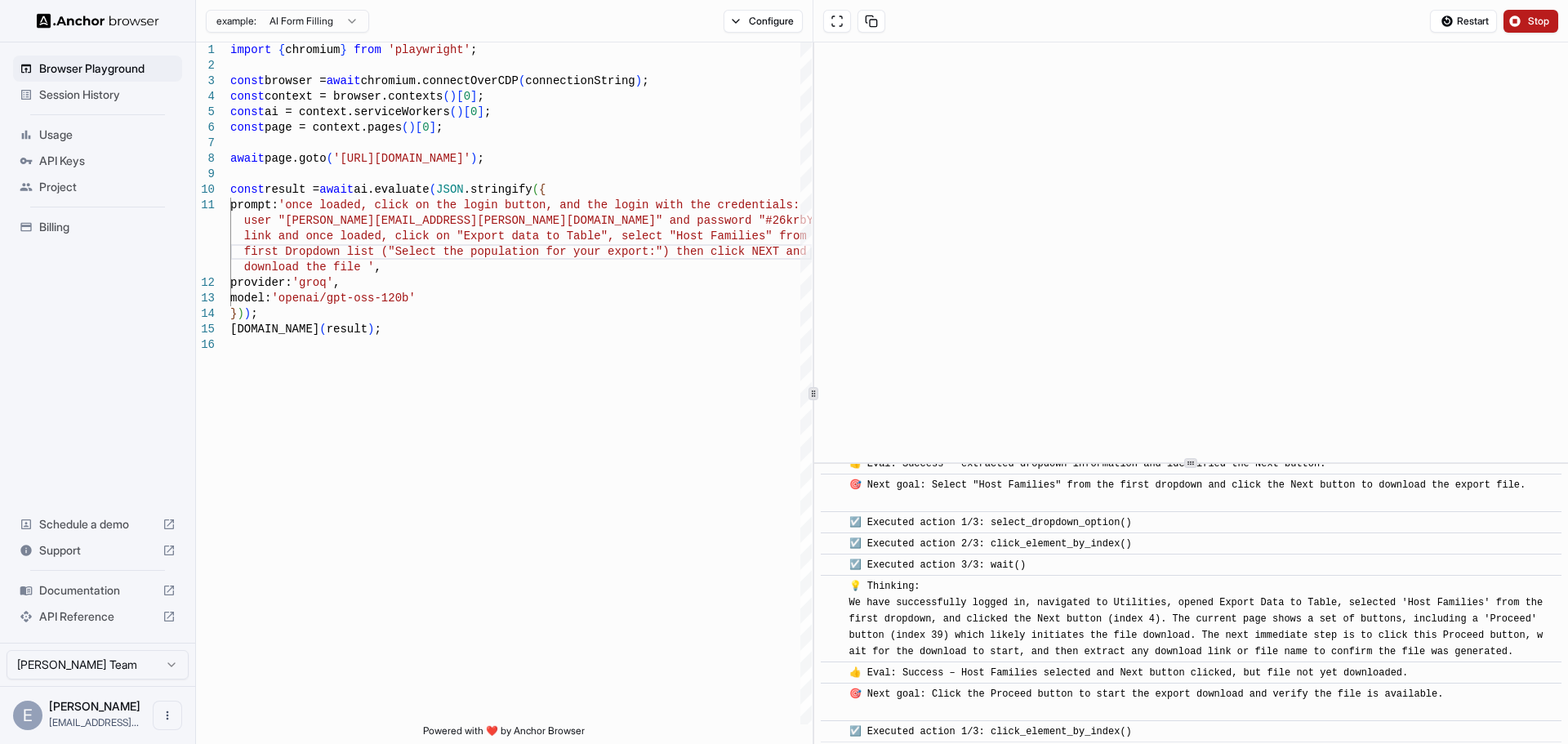
scroll to position [1373, 0]
click at [1528, 21] on span "Stop" at bounding box center [1539, 22] width 23 height 13
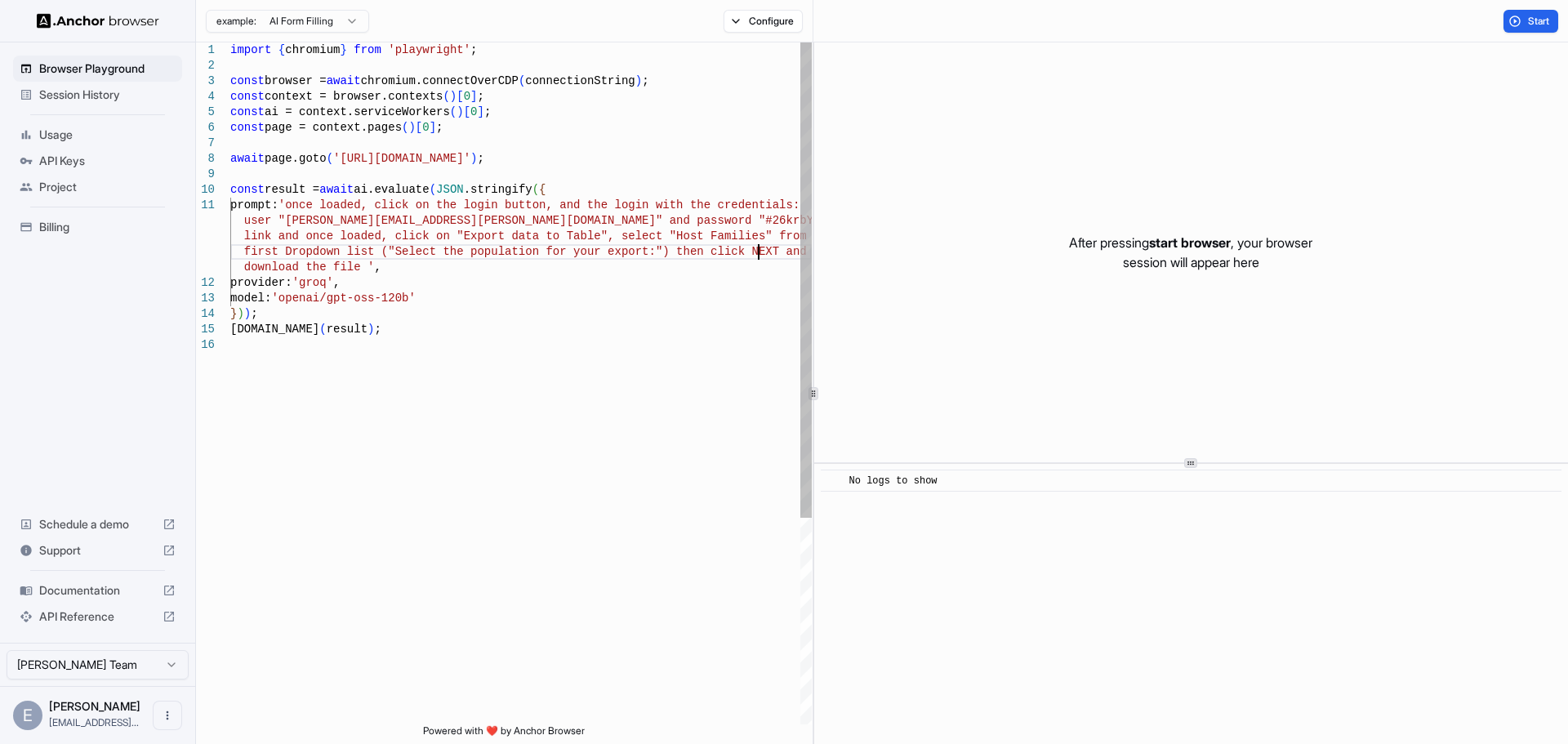
click at [760, 256] on div "import { chromium } from 'playwright' ; const browser = await chromium.connectO…" at bounding box center [521, 531] width 581 height 977
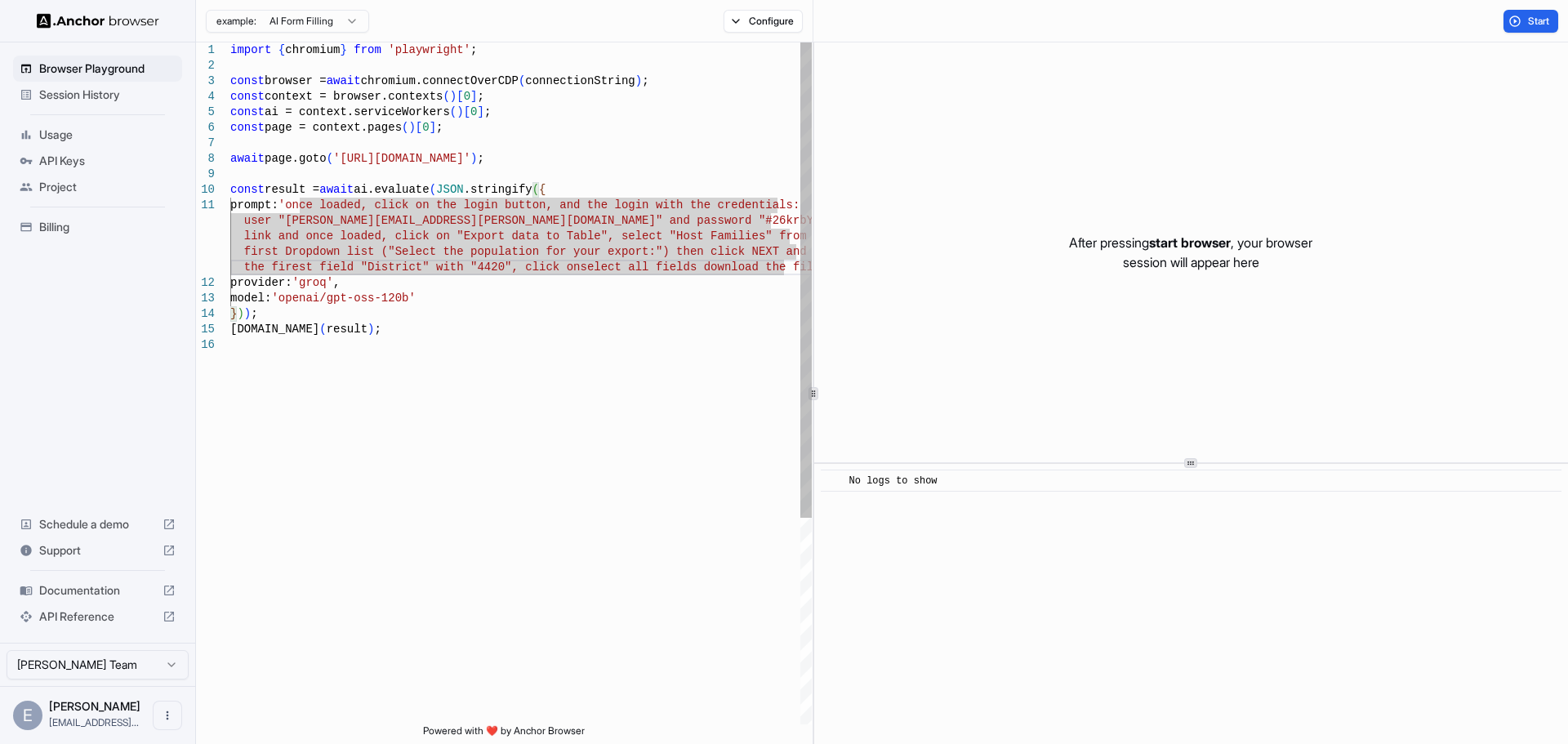
click at [291, 274] on div "import { chromium } from 'playwright' ; const browser = await chromium.connectO…" at bounding box center [521, 531] width 581 height 977
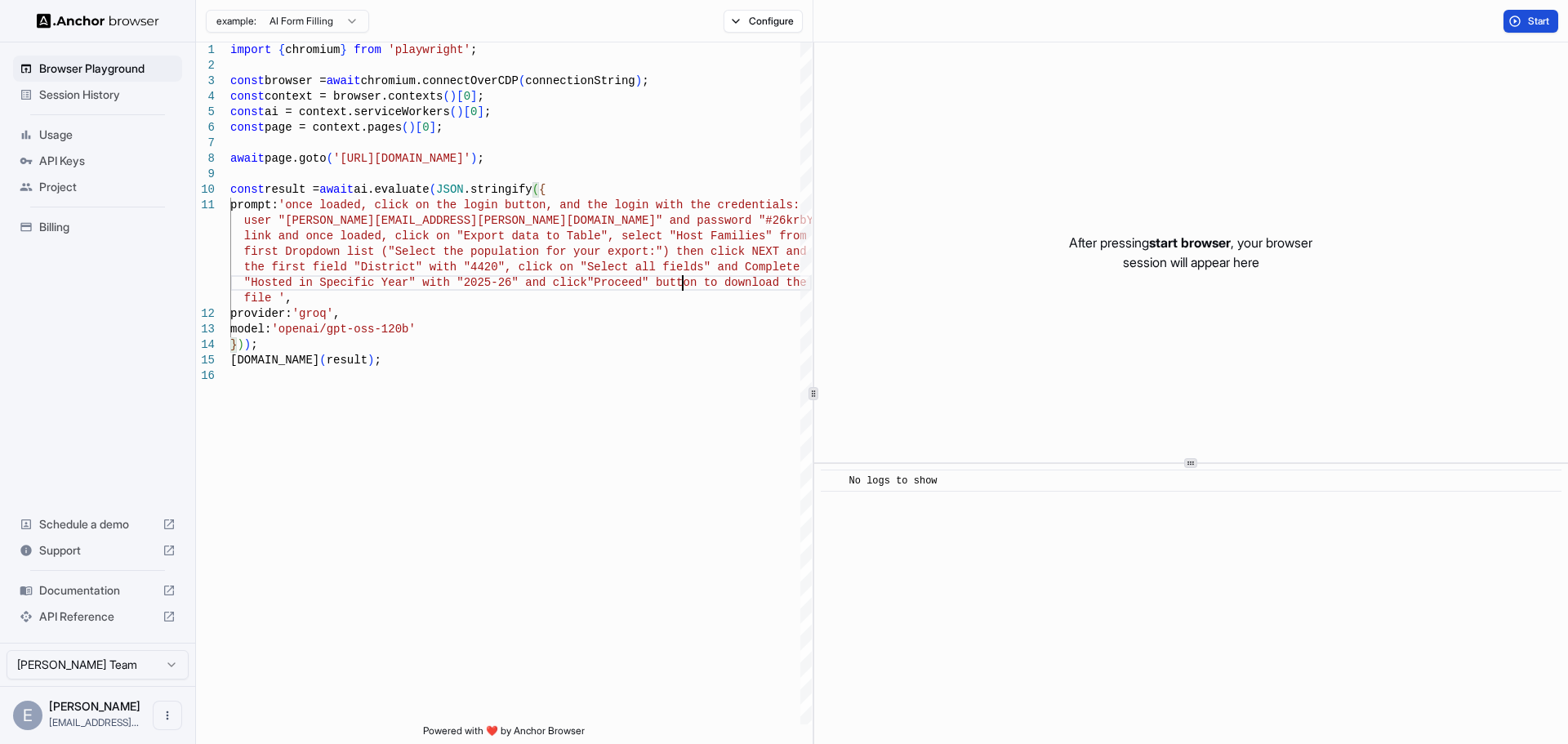
click at [1530, 16] on span "Start" at bounding box center [1539, 22] width 23 height 13
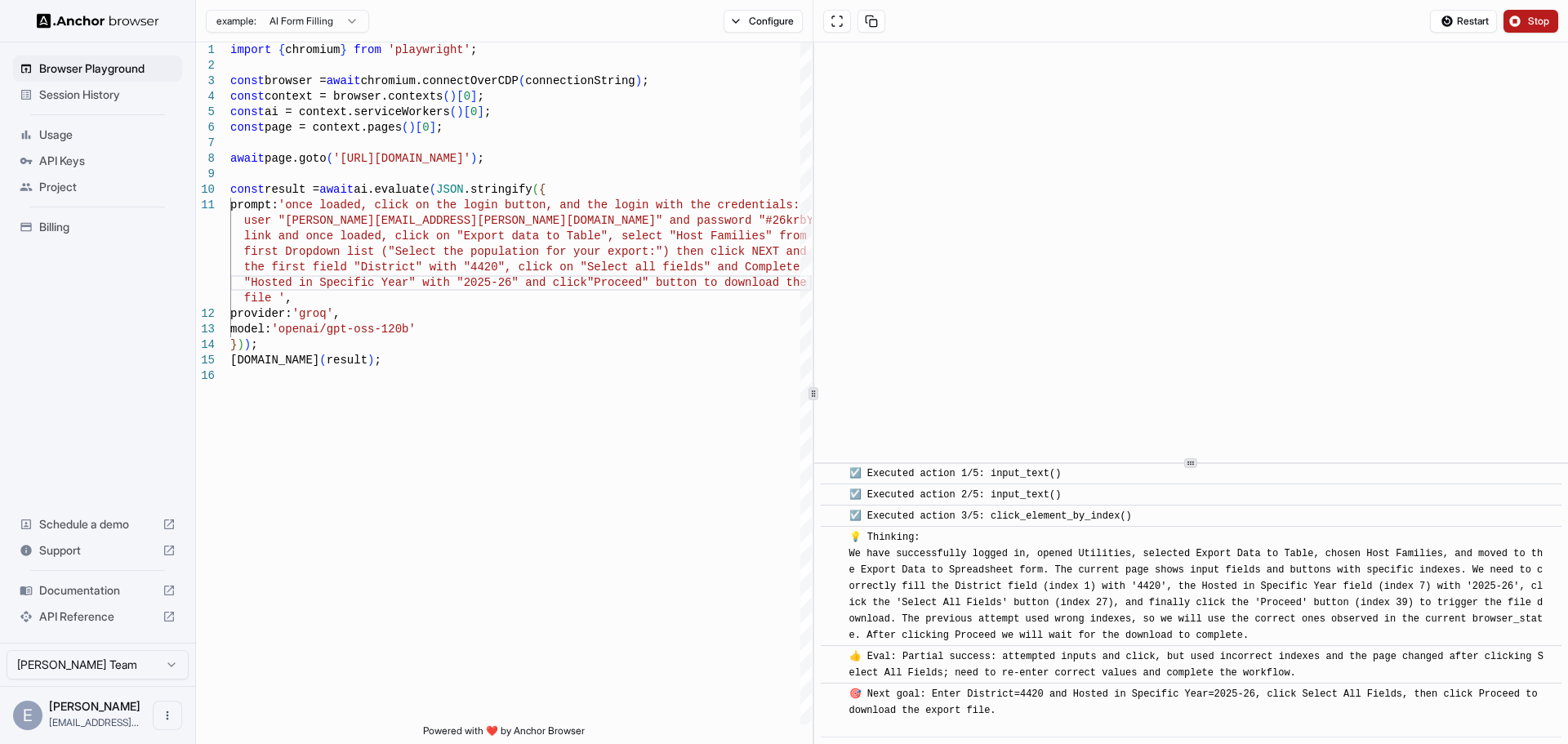
scroll to position [1514, 0]
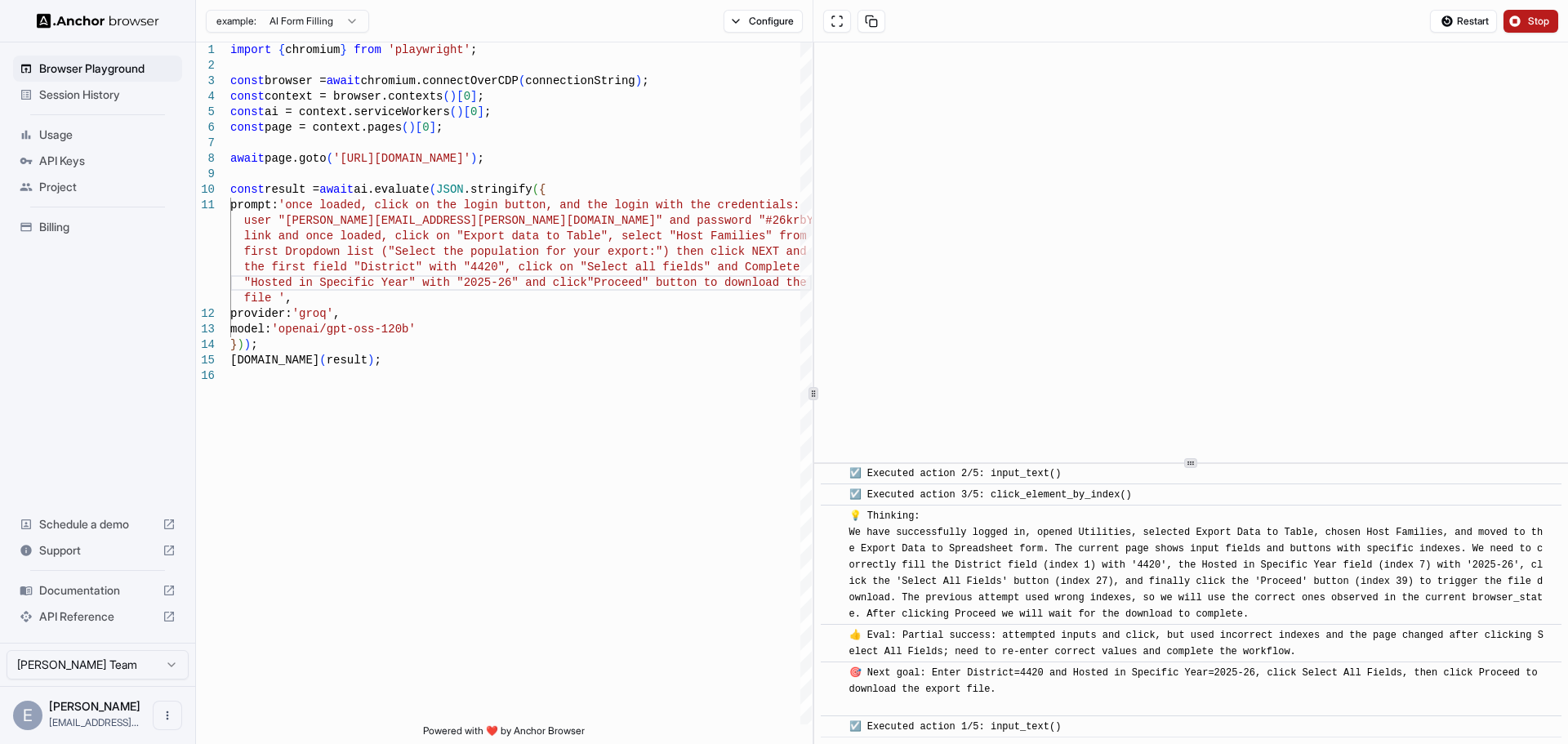
click at [1533, 21] on span "Stop" at bounding box center [1539, 22] width 23 height 13
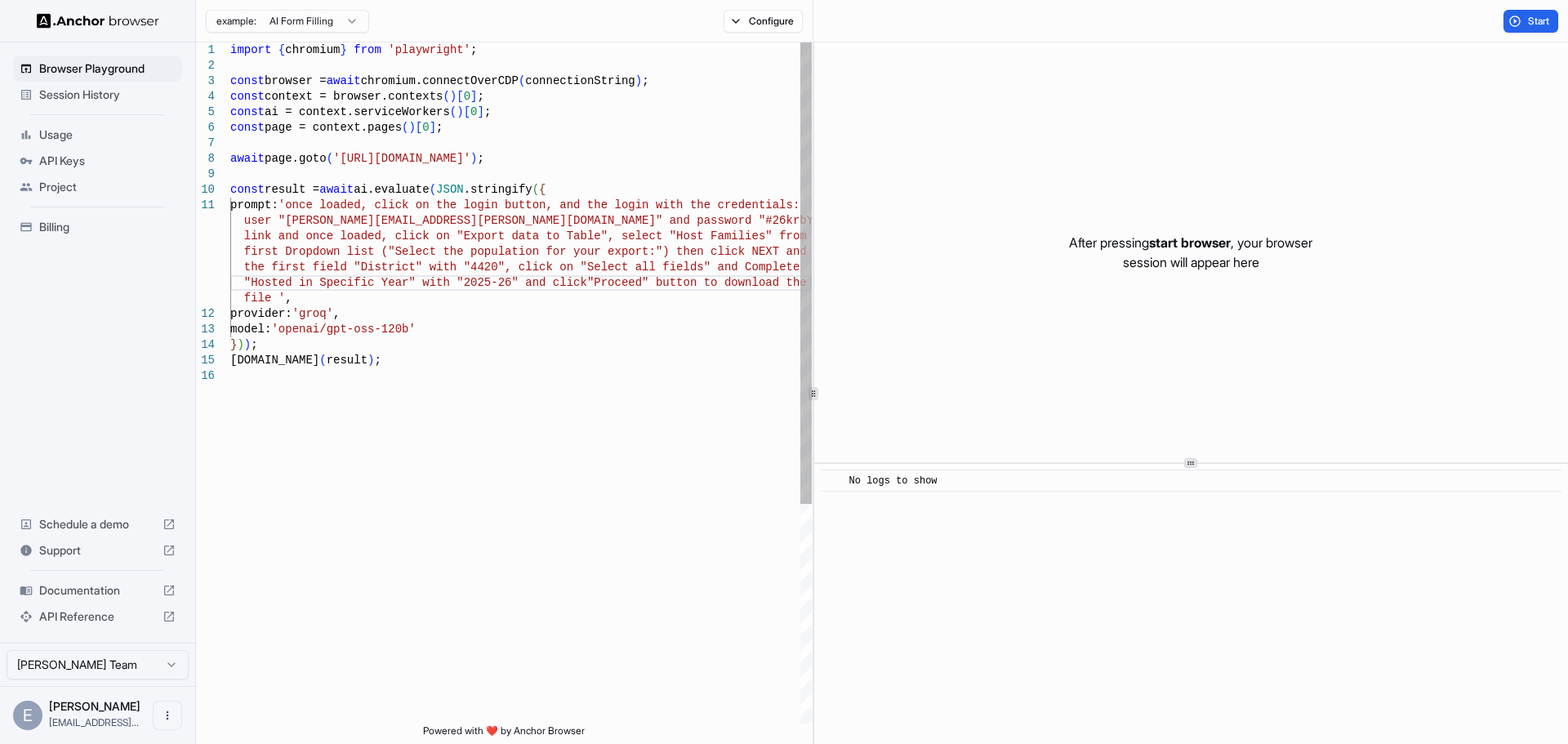
click at [347, 269] on div "import { chromium } from 'playwright' ; const browser = await chromium.connectO…" at bounding box center [521, 546] width 581 height 1008
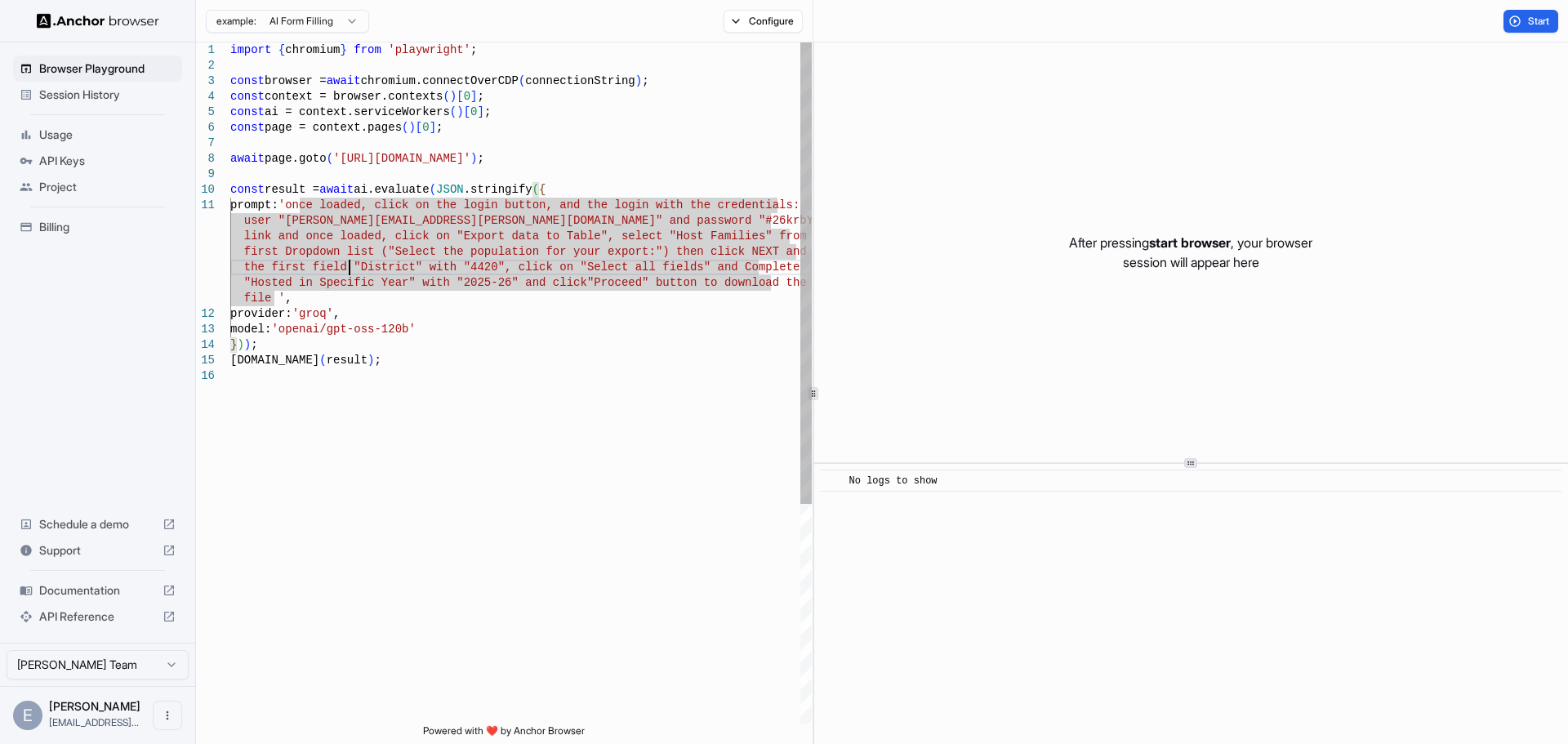
click at [344, 261] on div "import { chromium } from 'playwright' ; const browser = await chromium.connectO…" at bounding box center [521, 546] width 581 height 1008
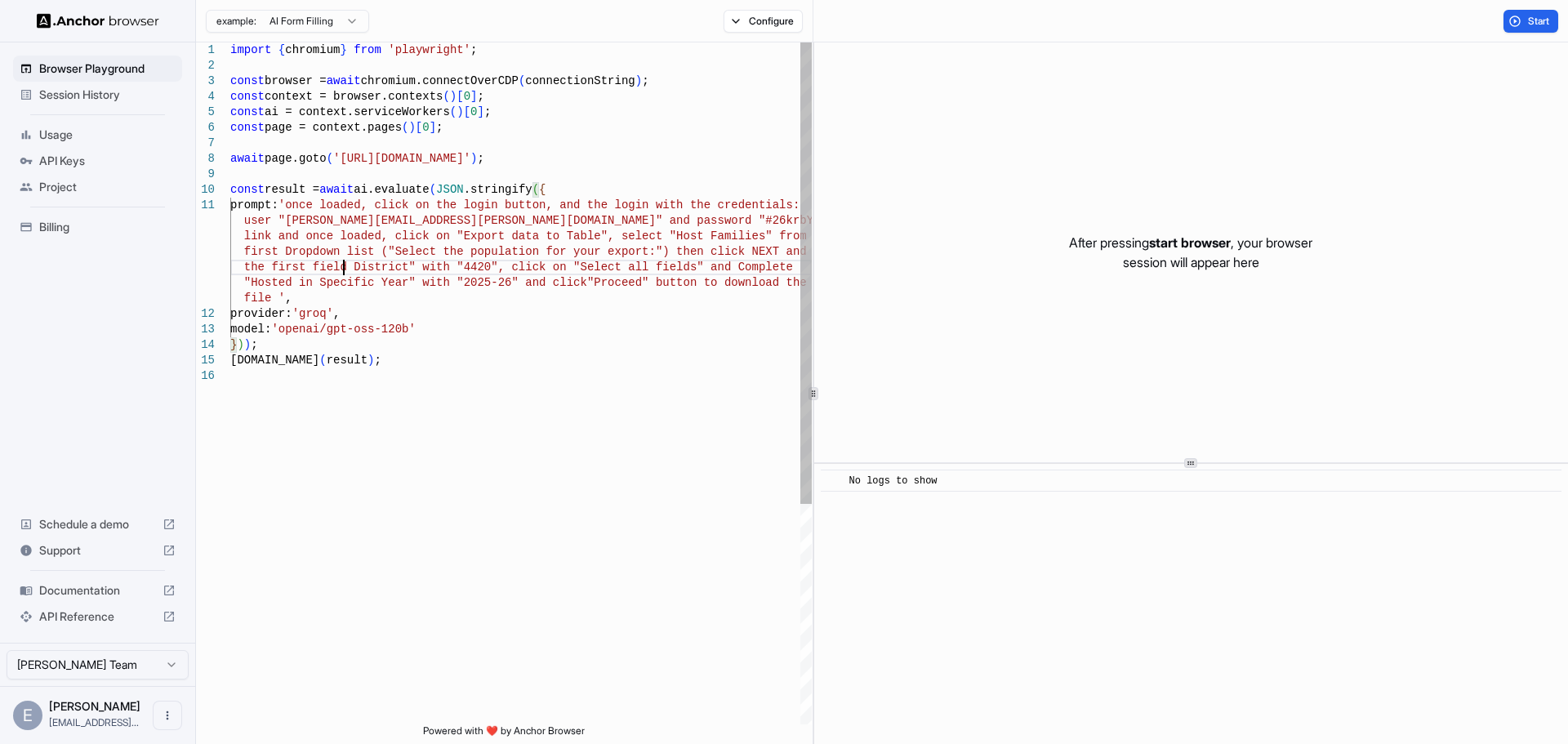
scroll to position [76, 0]
click at [1525, 12] on button "Start" at bounding box center [1530, 21] width 54 height 23
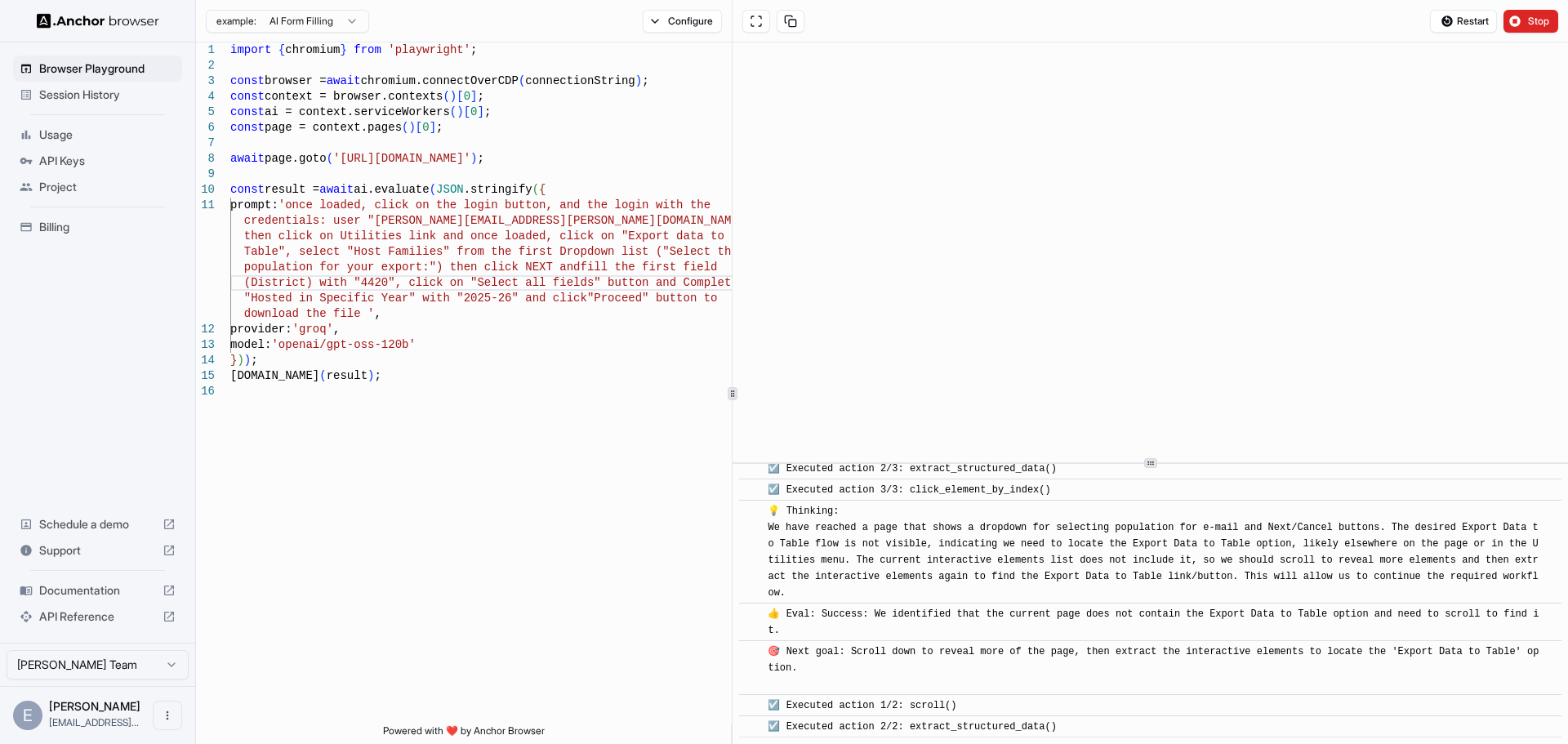
scroll to position [2694, 0]
type textarea "**********"
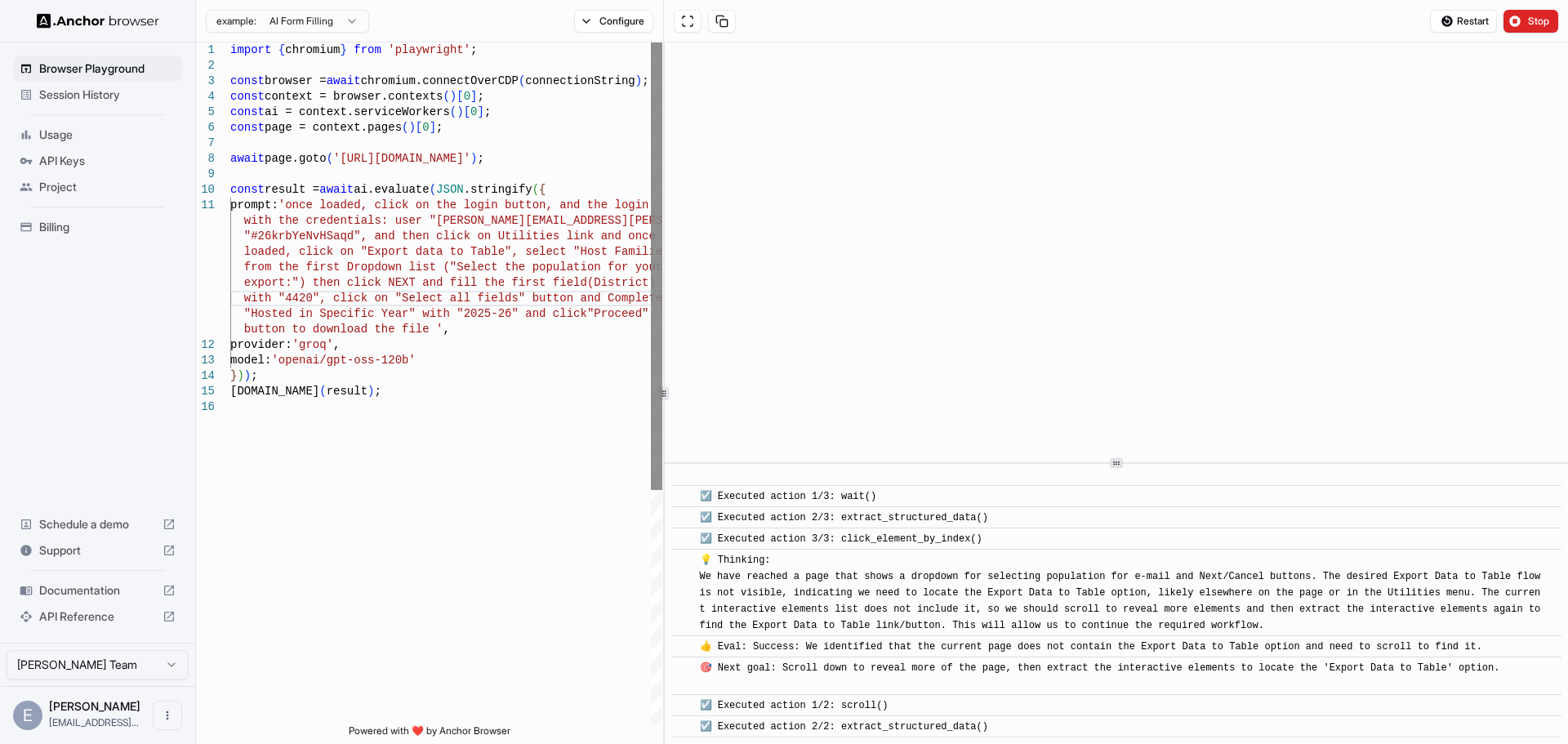
click at [661, 212] on div "1 2 3 4 5 6 7 8 9 10 11 12 13 14 15 16 import { chromium } from 'playwright' ; …" at bounding box center [882, 393] width 1372 height 701
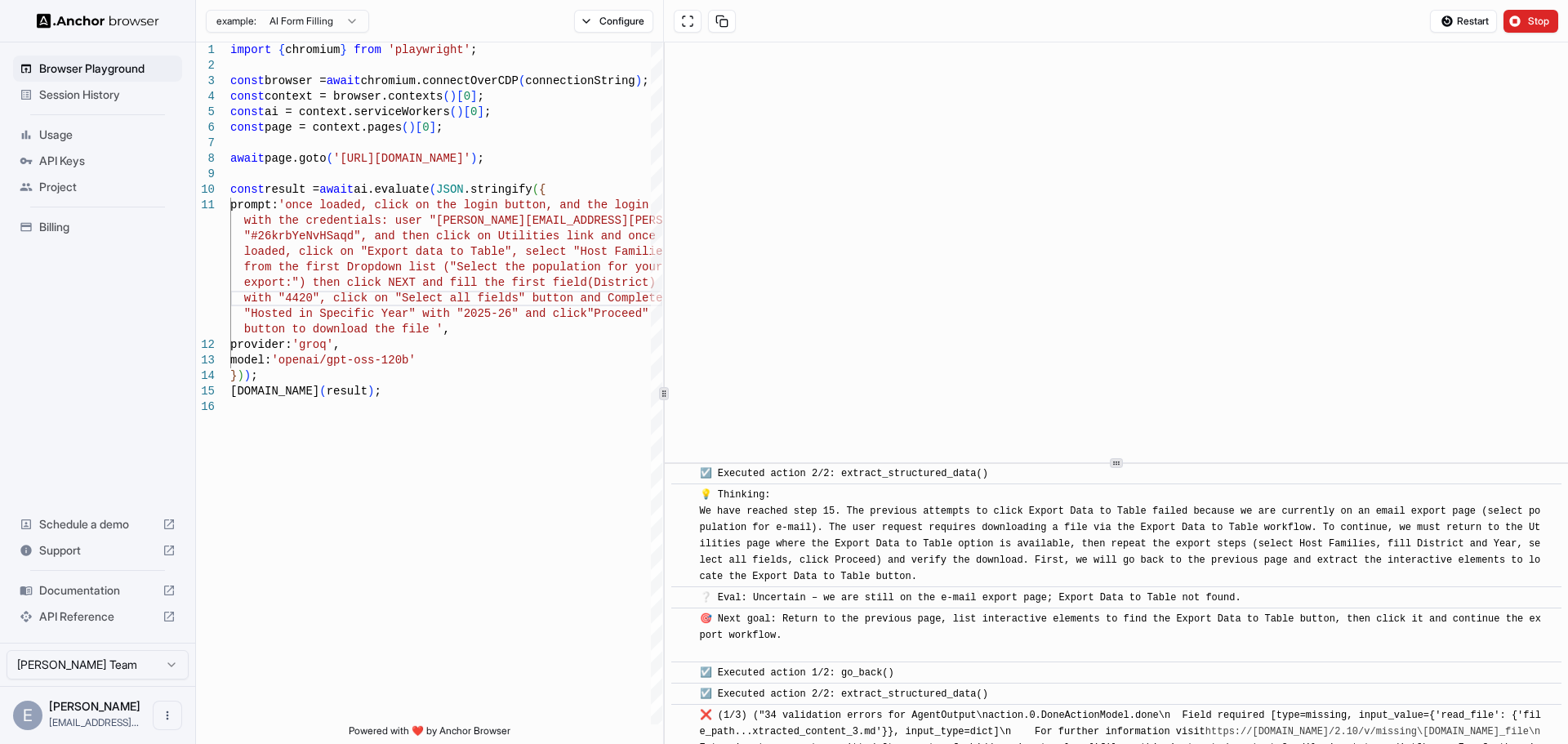
scroll to position [4137, 0]
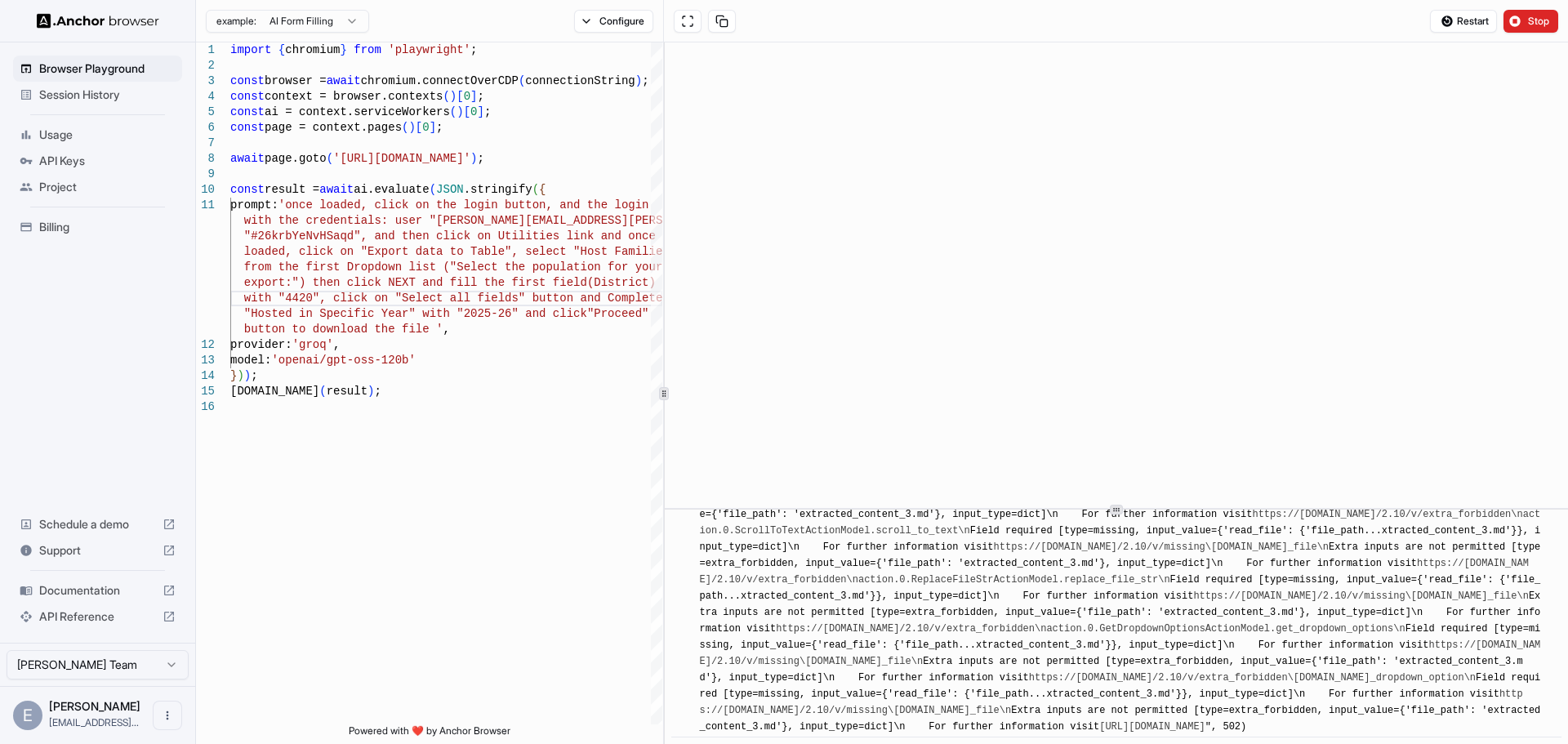
click at [1114, 509] on div at bounding box center [1117, 510] width 13 height 10
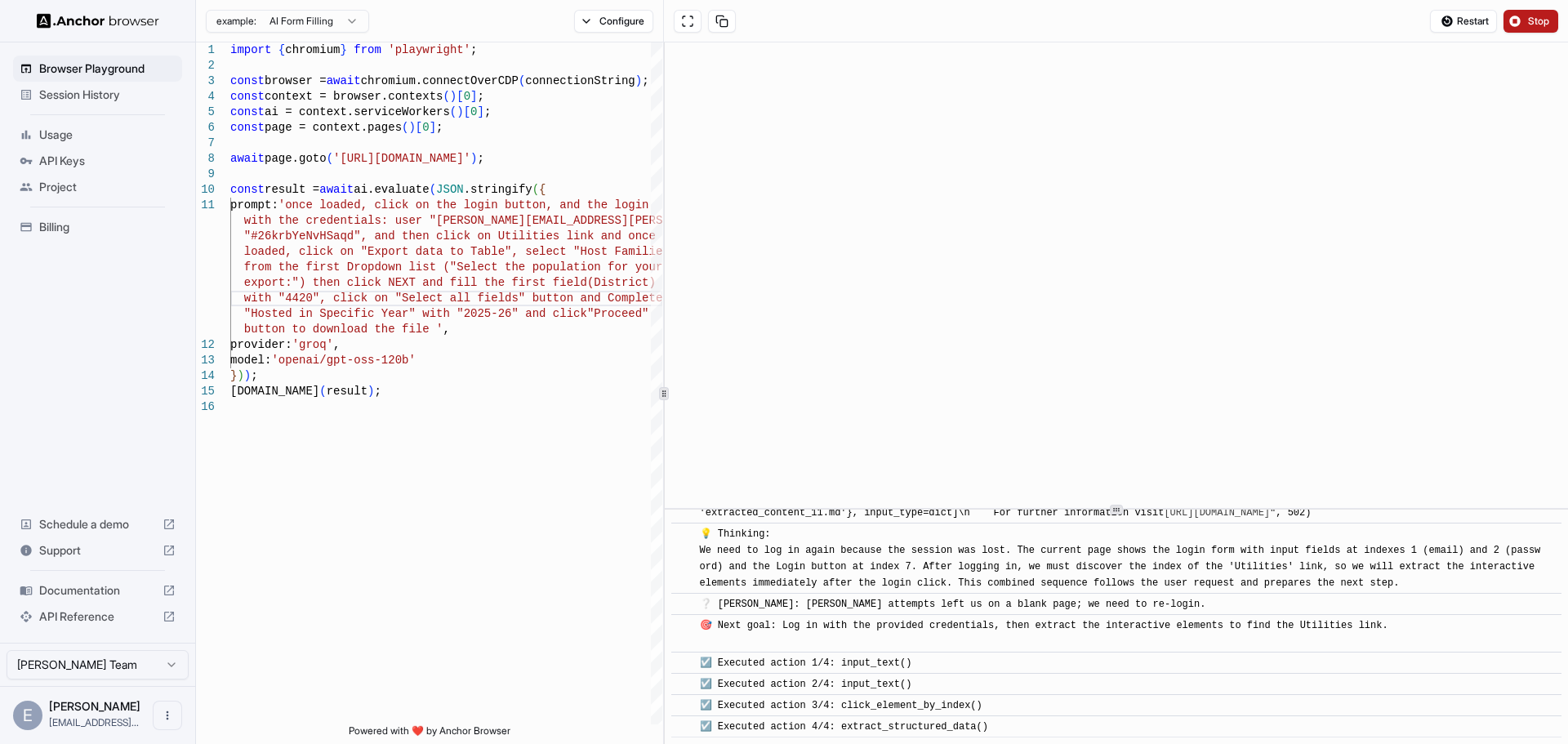
scroll to position [5924, 0]
click at [1520, 26] on button "Stop" at bounding box center [1530, 21] width 54 height 23
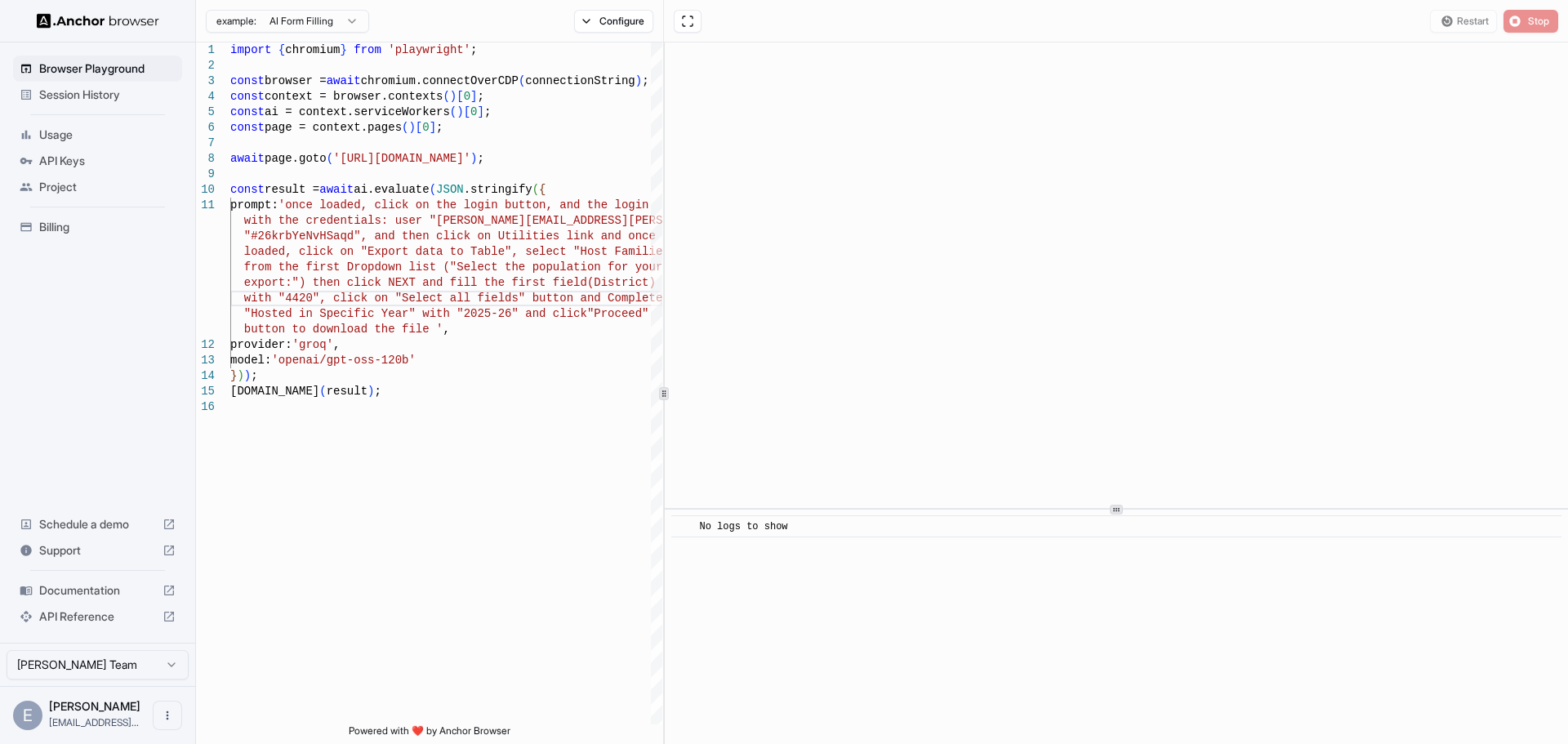
scroll to position [0, 0]
